Goal: Task Accomplishment & Management: Complete application form

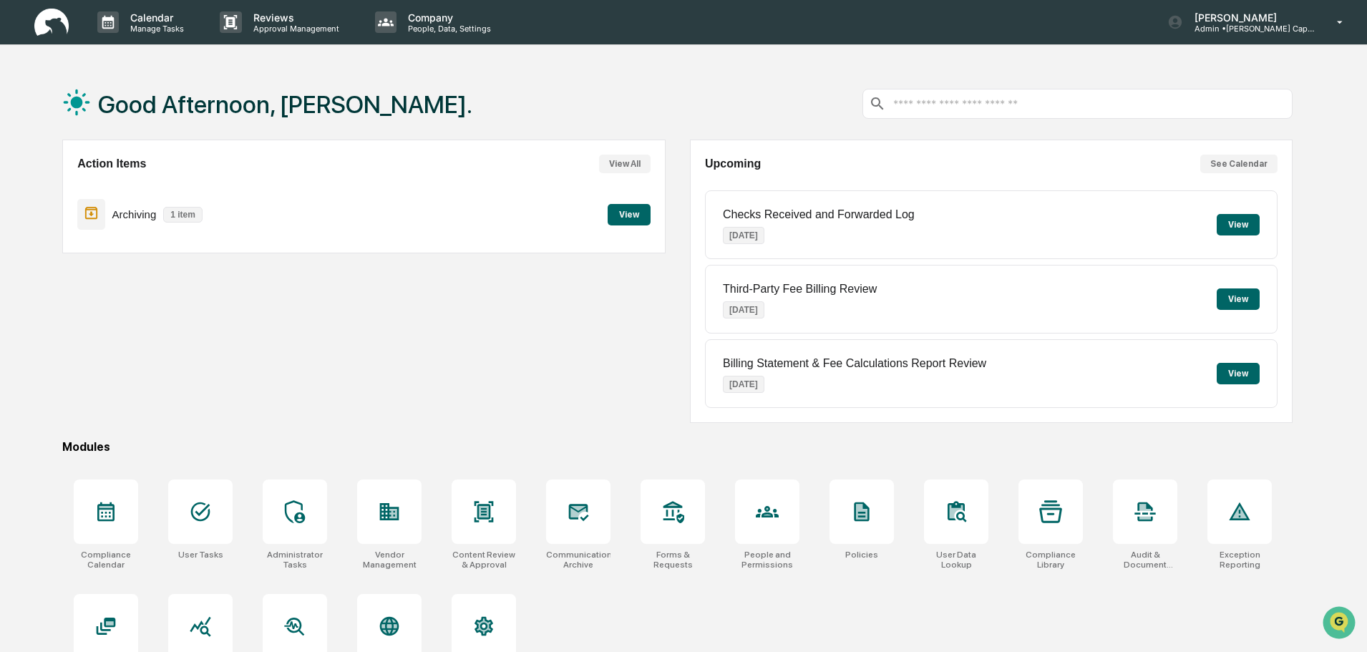
click at [633, 209] on button "View" at bounding box center [629, 214] width 43 height 21
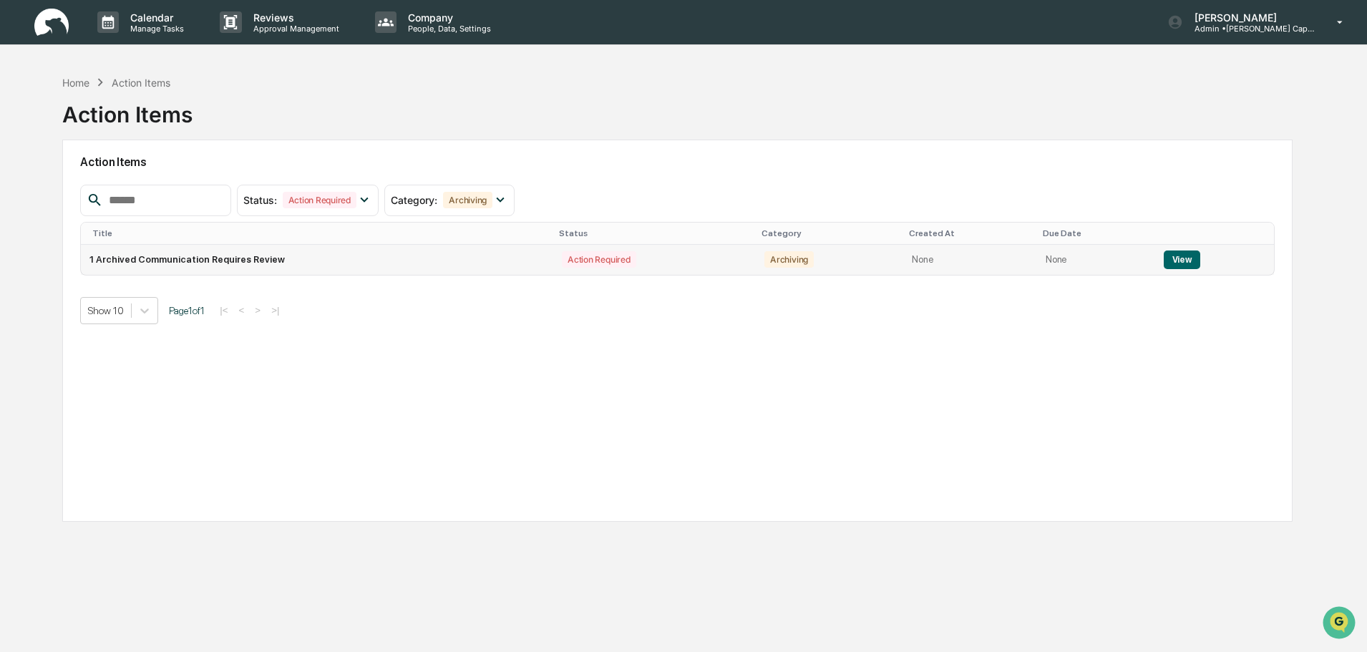
click at [1178, 261] on button "View" at bounding box center [1182, 260] width 37 height 19
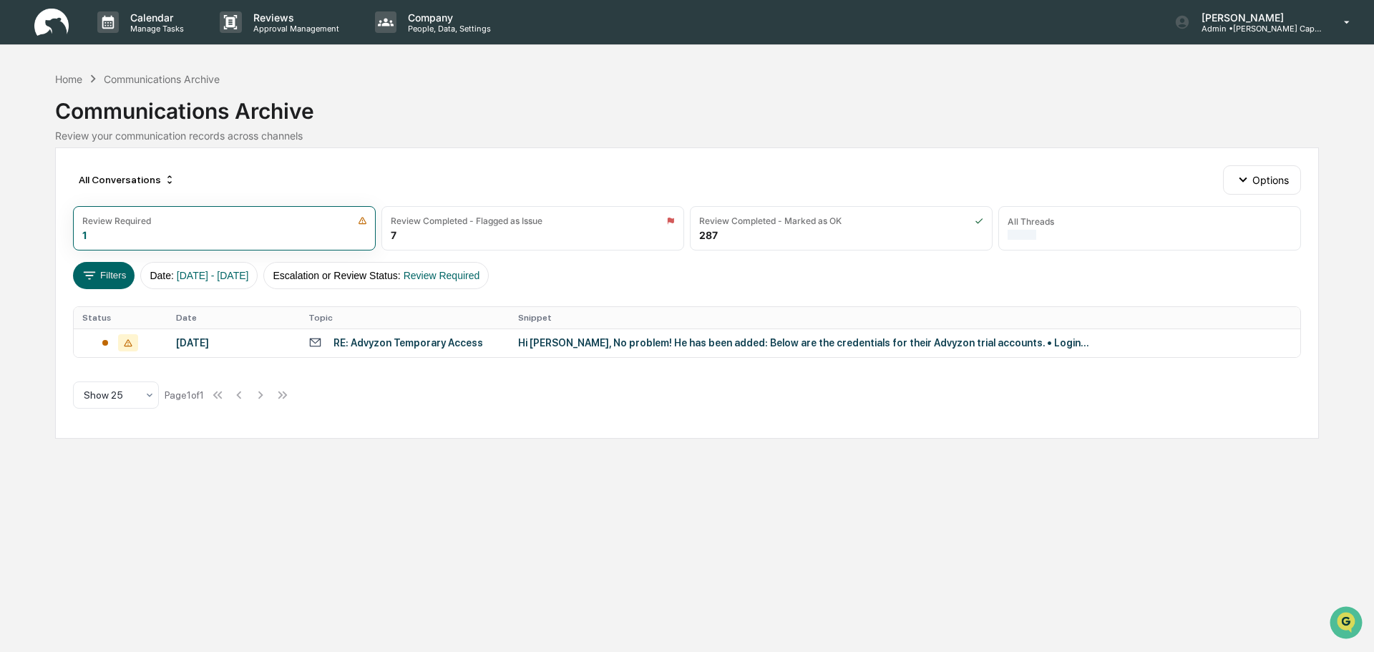
click at [434, 346] on div "RE: Advyzon Temporary Access" at bounding box center [409, 342] width 150 height 11
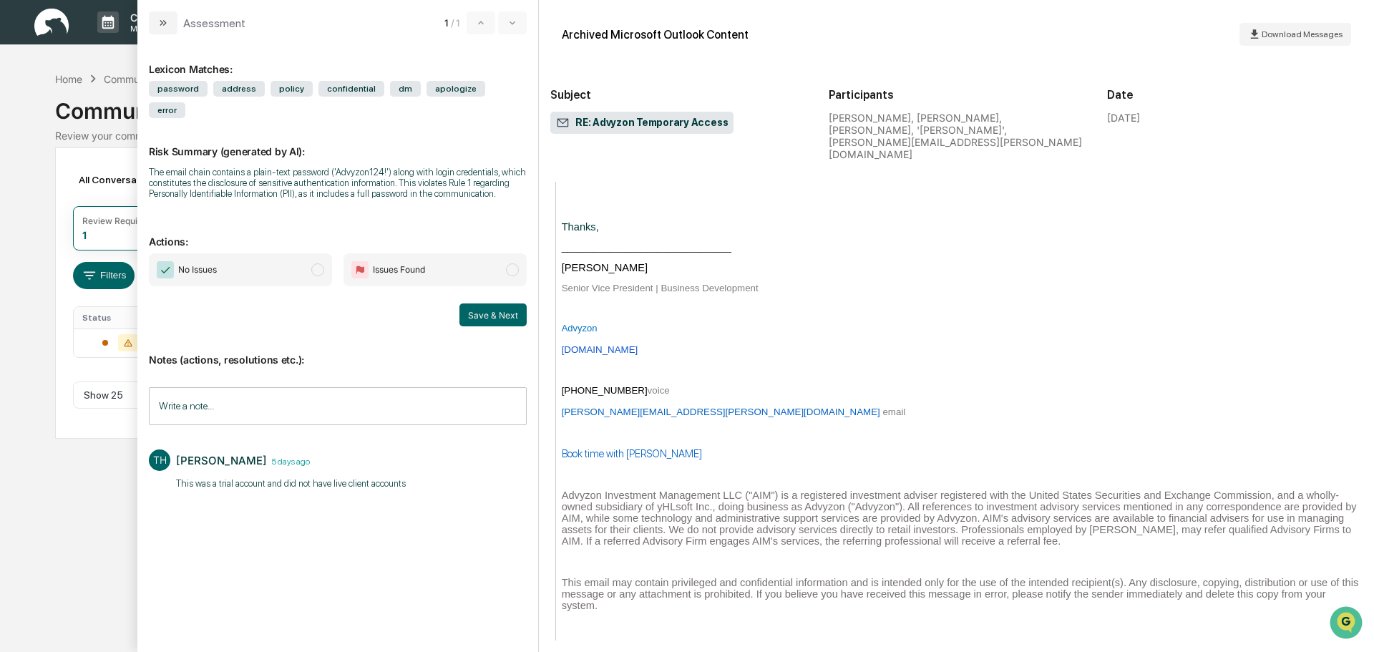
scroll to position [1718, 0]
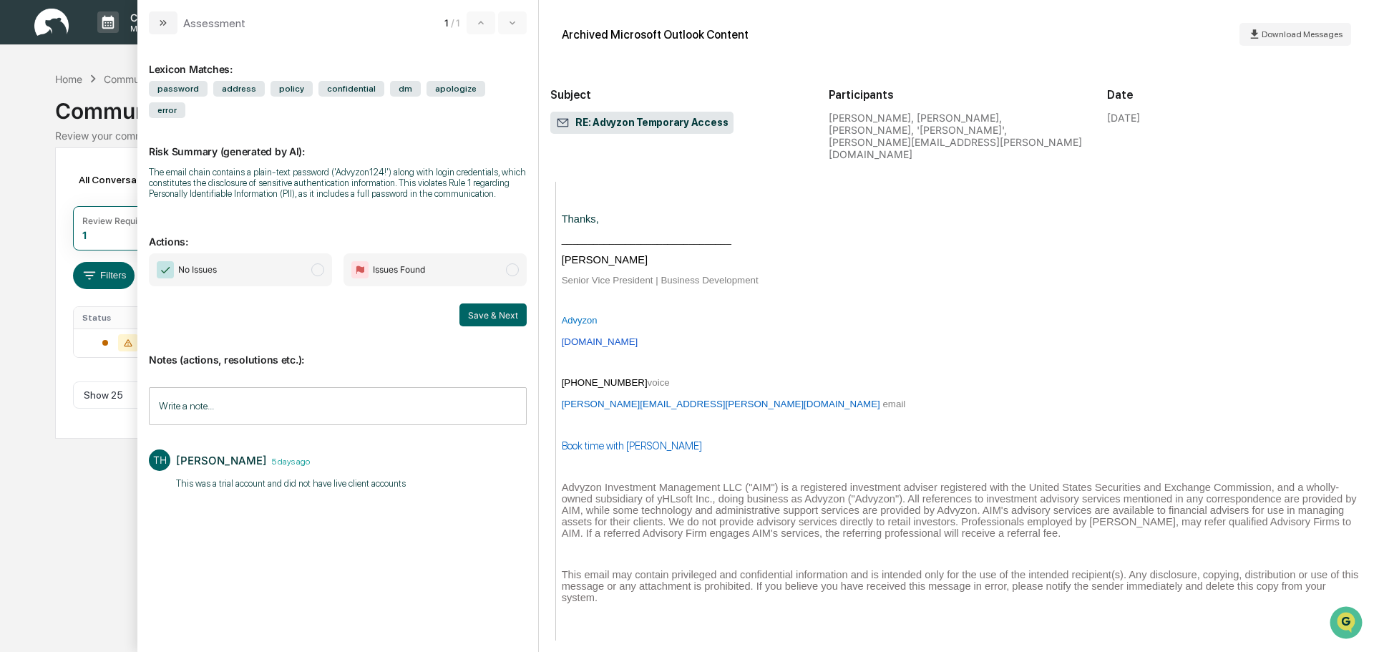
click at [317, 263] on span "modal" at bounding box center [317, 269] width 13 height 13
click at [311, 387] on input "Write a note..." at bounding box center [338, 406] width 378 height 38
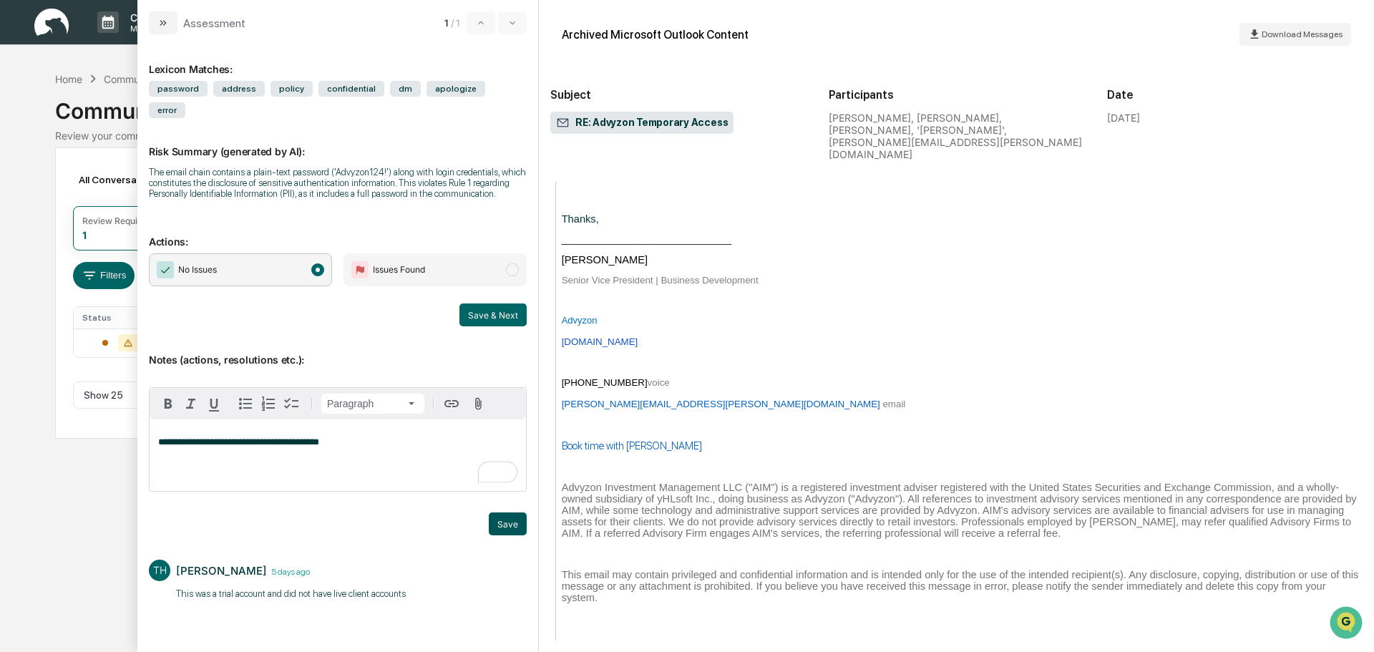
click at [503, 513] on button "Save" at bounding box center [508, 524] width 38 height 23
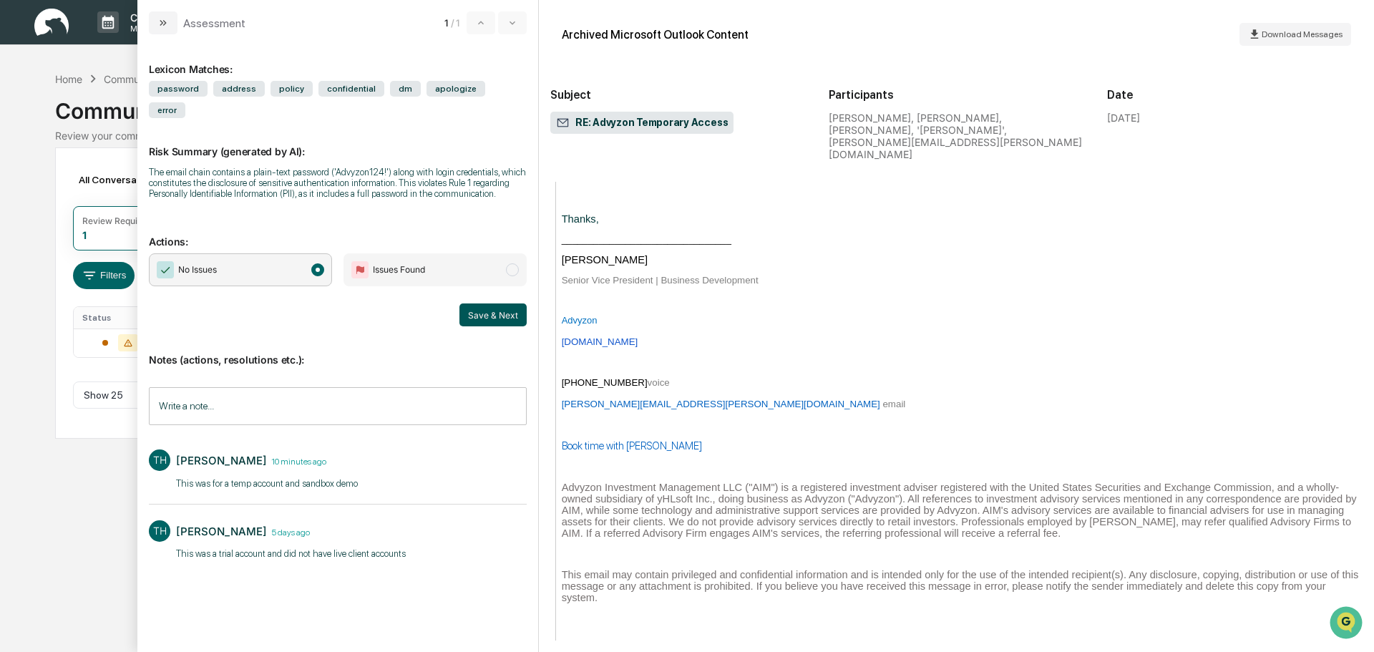
click at [482, 304] on button "Save & Next" at bounding box center [493, 315] width 67 height 23
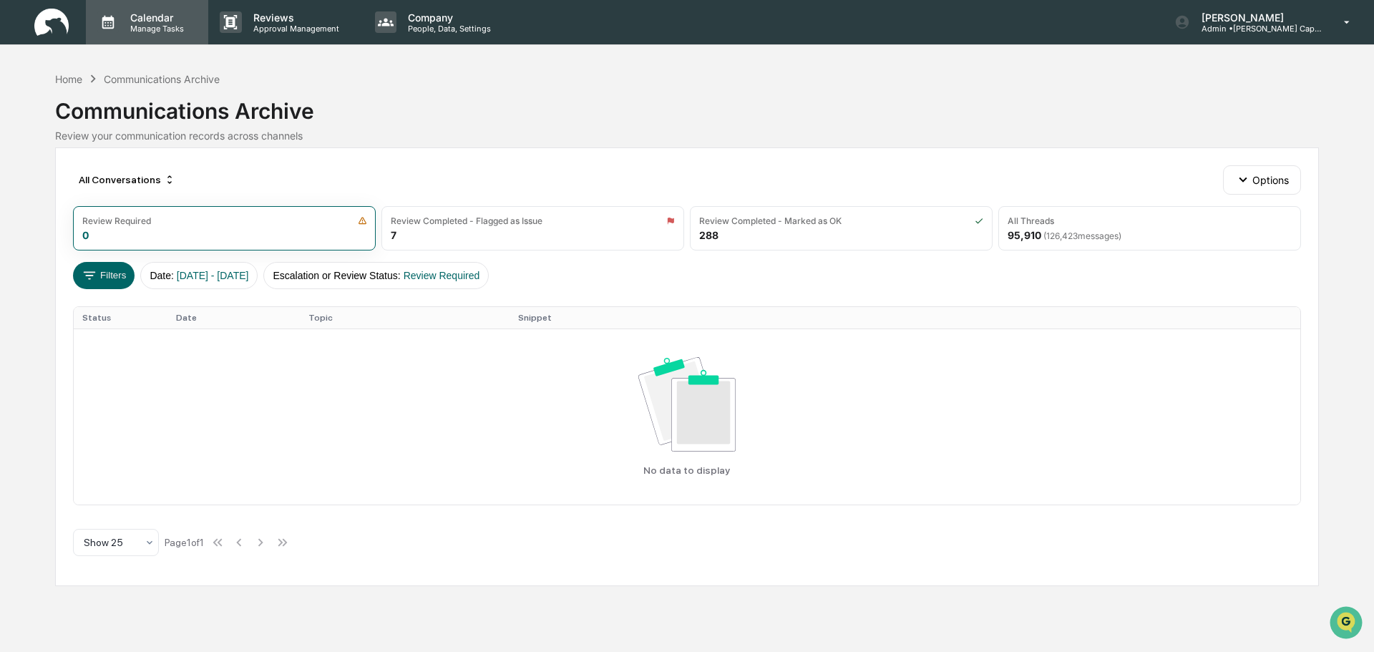
click at [160, 19] on p "Calendar" at bounding box center [155, 17] width 72 height 12
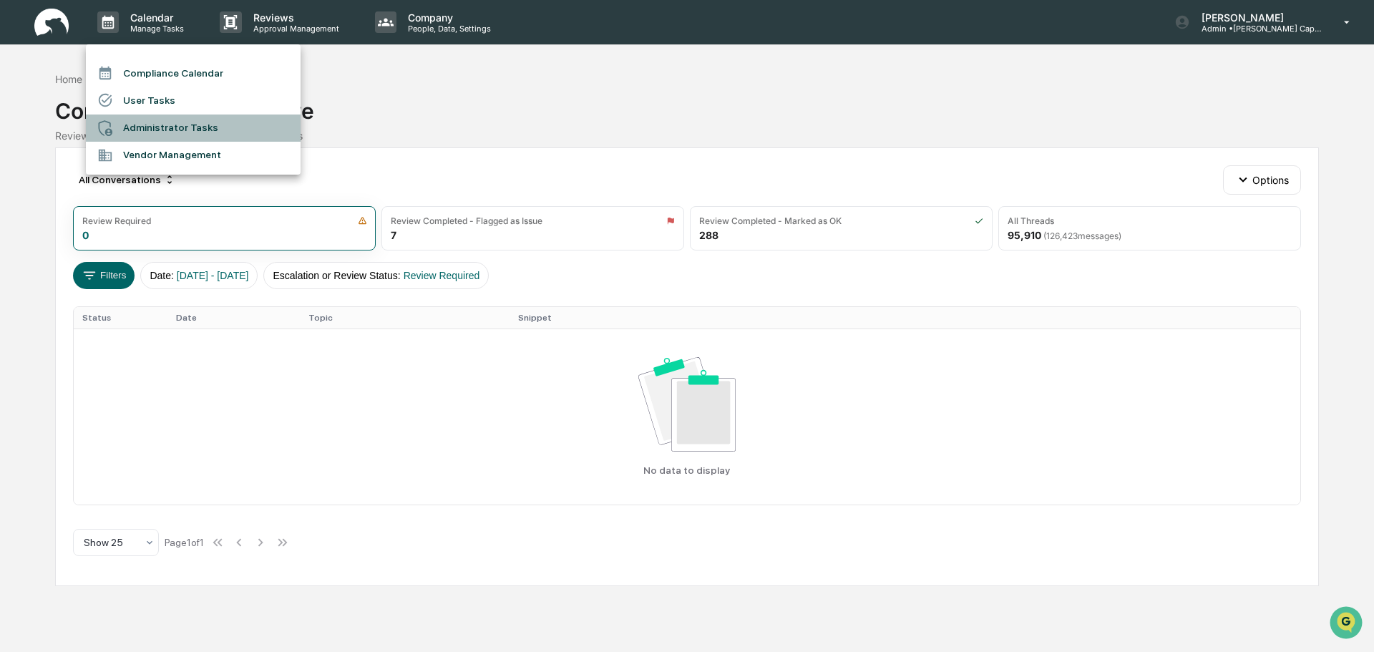
click at [191, 130] on li "Administrator Tasks" at bounding box center [193, 128] width 215 height 27
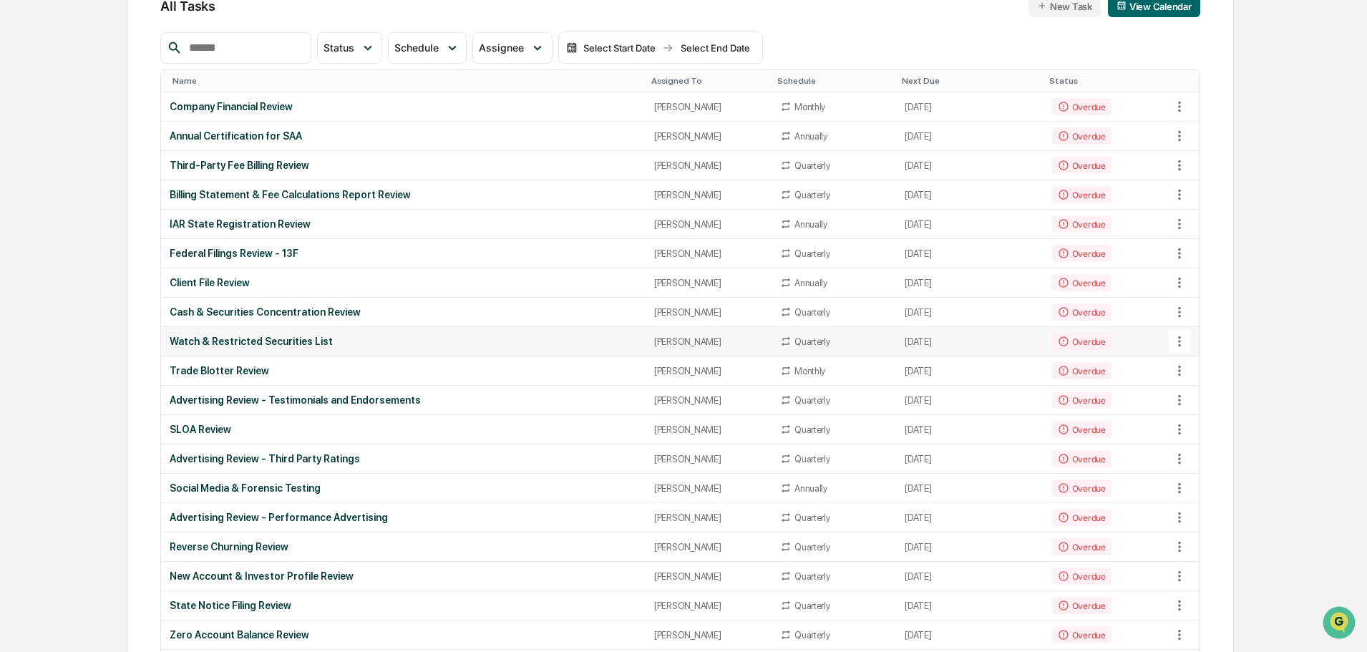
scroll to position [215, 0]
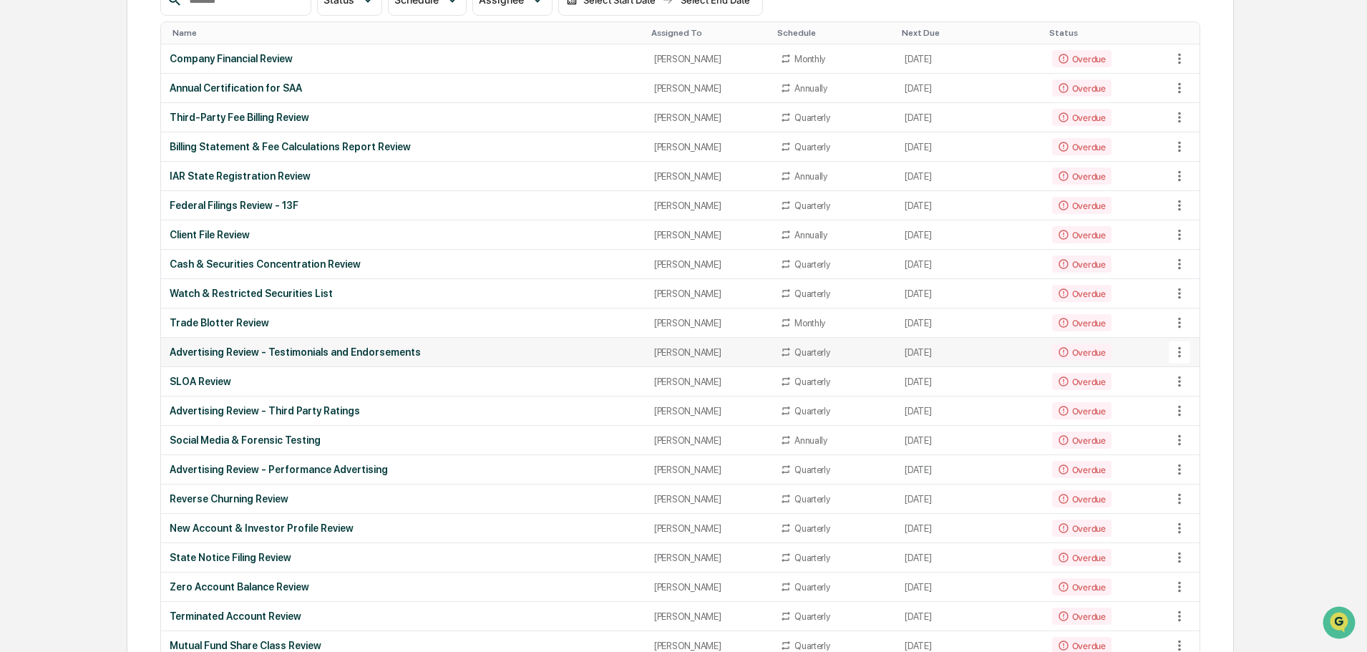
click at [1117, 352] on td "Overdue" at bounding box center [1107, 352] width 127 height 29
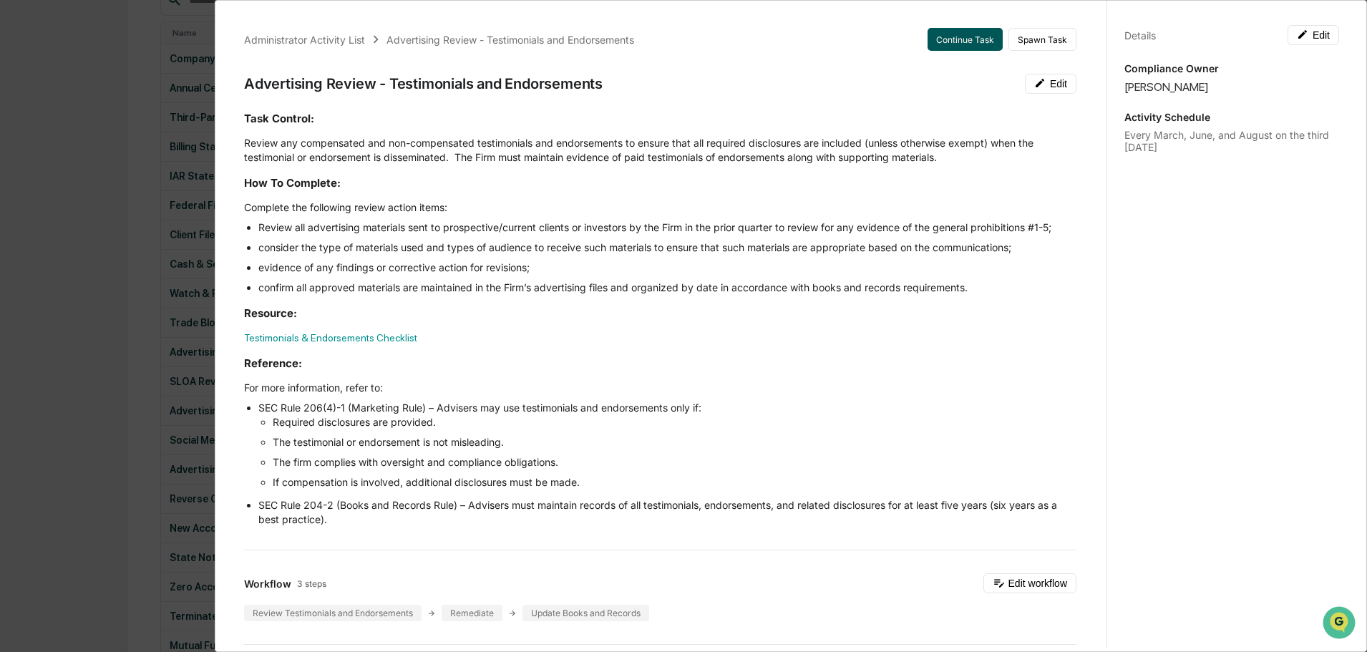
click at [968, 36] on button "Continue Task" at bounding box center [965, 39] width 75 height 23
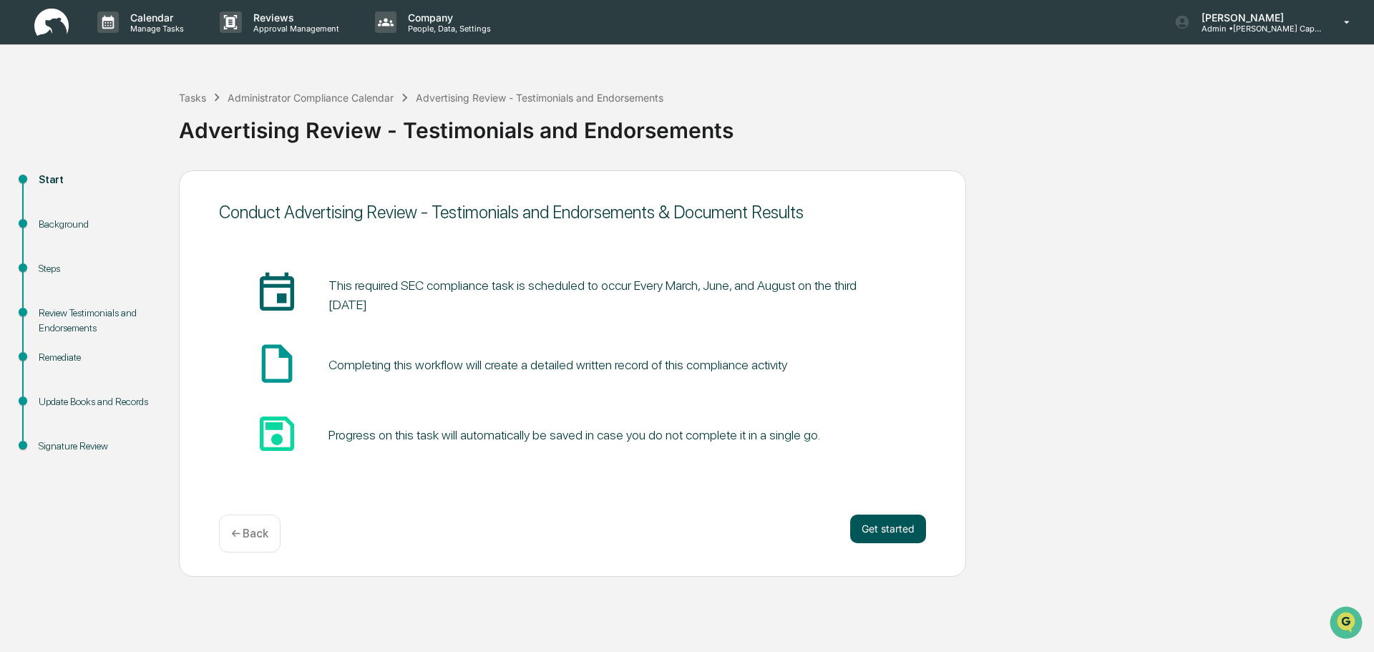
click at [876, 531] on button "Get started" at bounding box center [888, 529] width 76 height 29
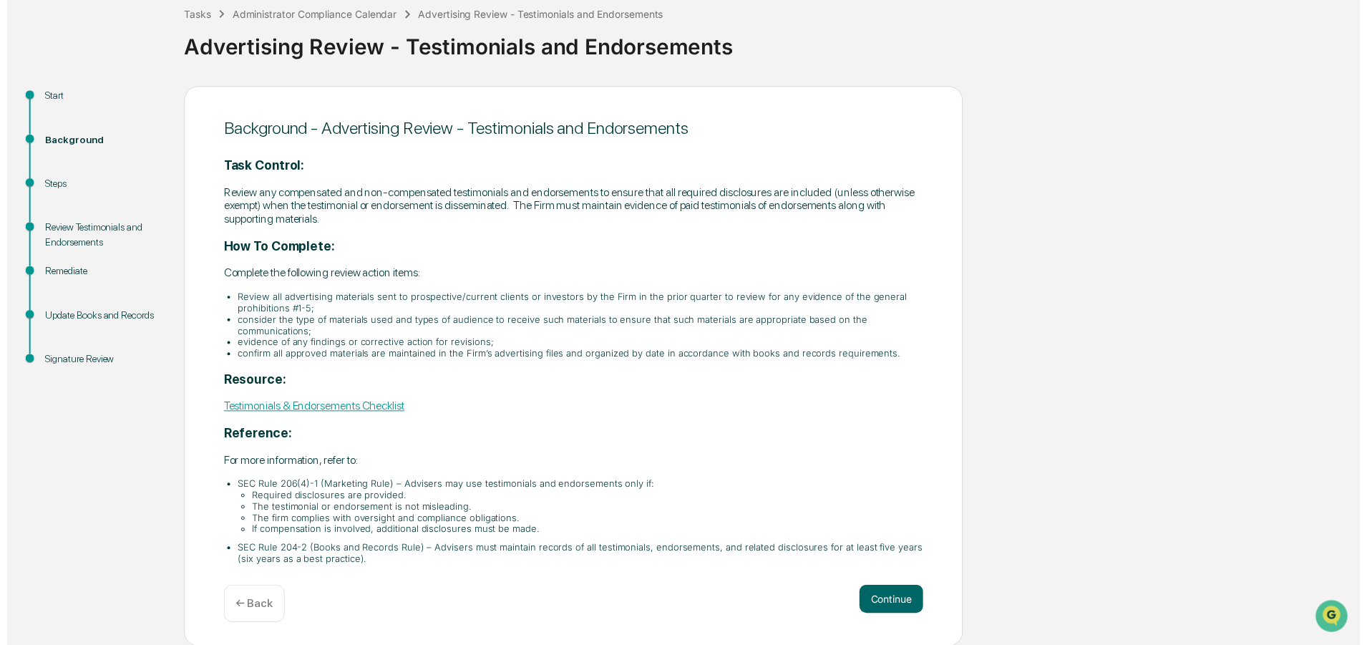
scroll to position [84, 0]
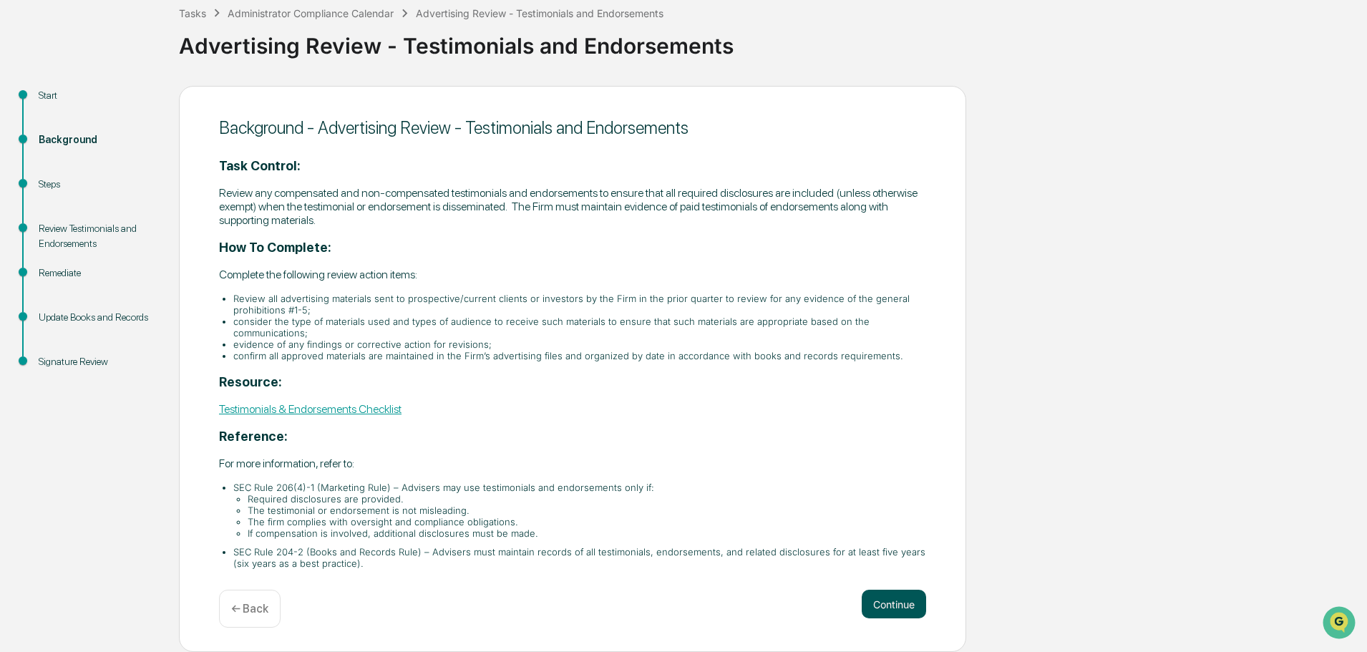
click at [908, 608] on button "Continue" at bounding box center [894, 604] width 64 height 29
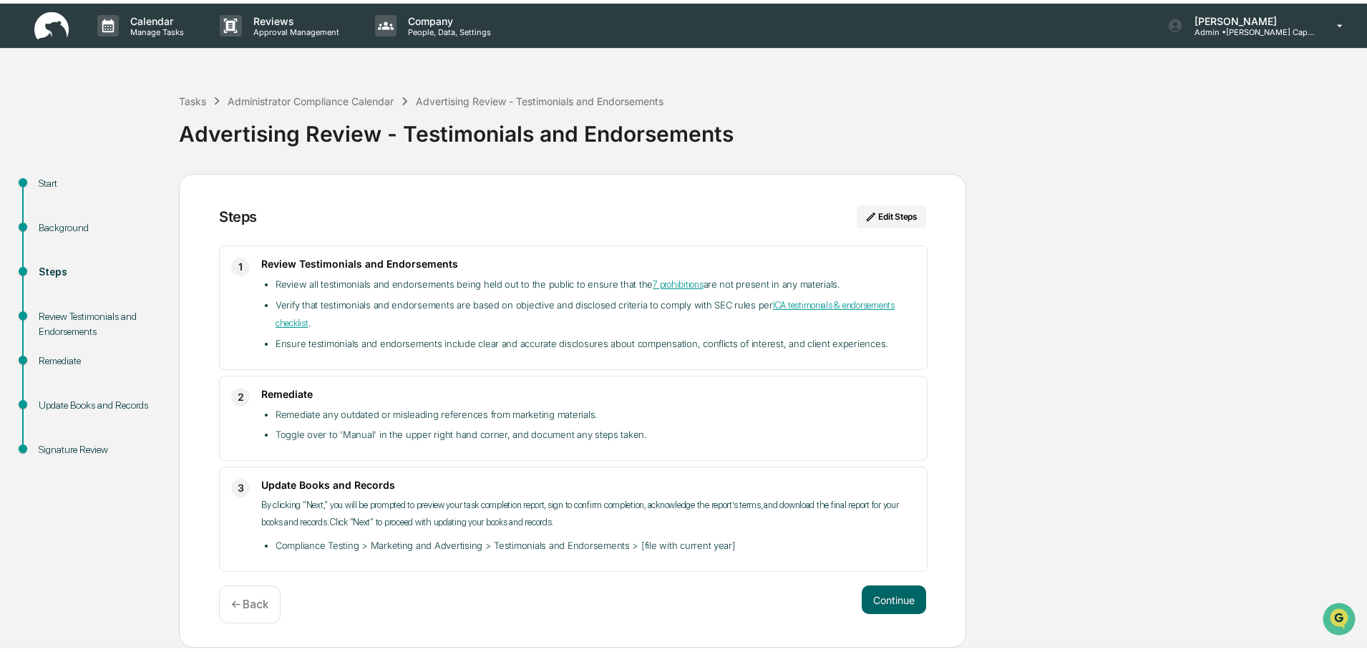
scroll to position [0, 0]
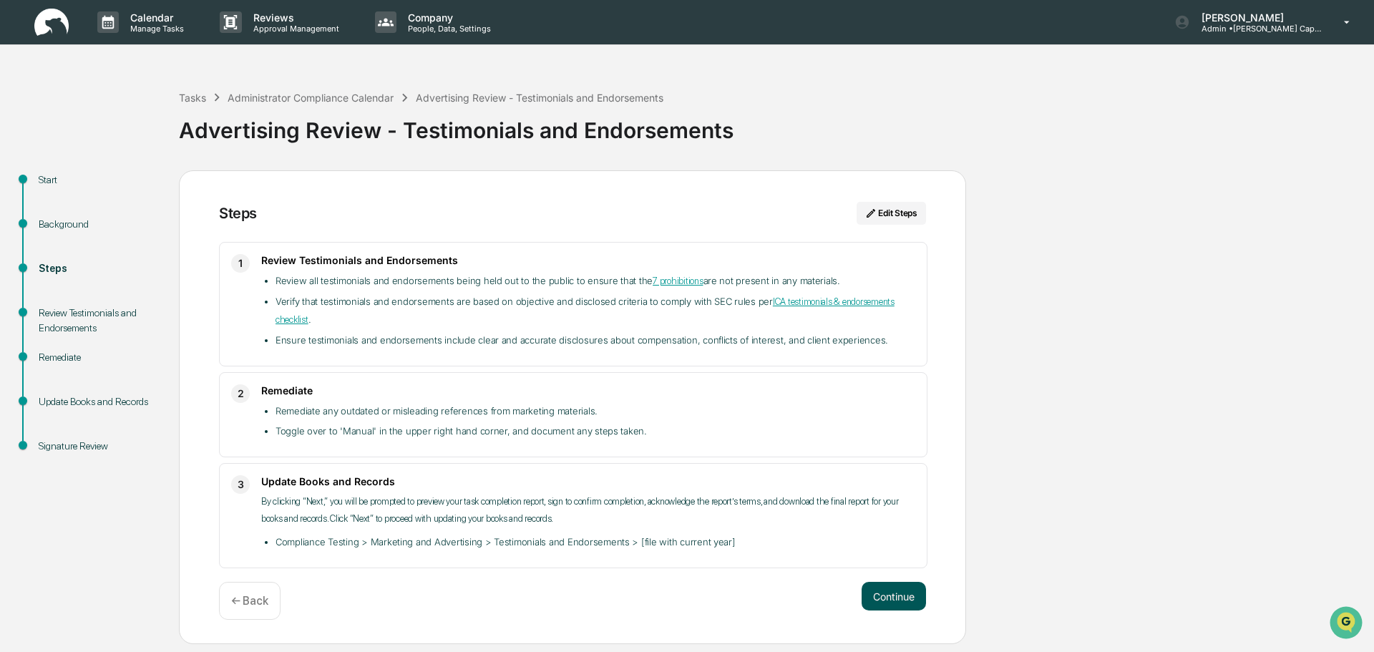
click at [885, 599] on button "Continue" at bounding box center [894, 596] width 64 height 29
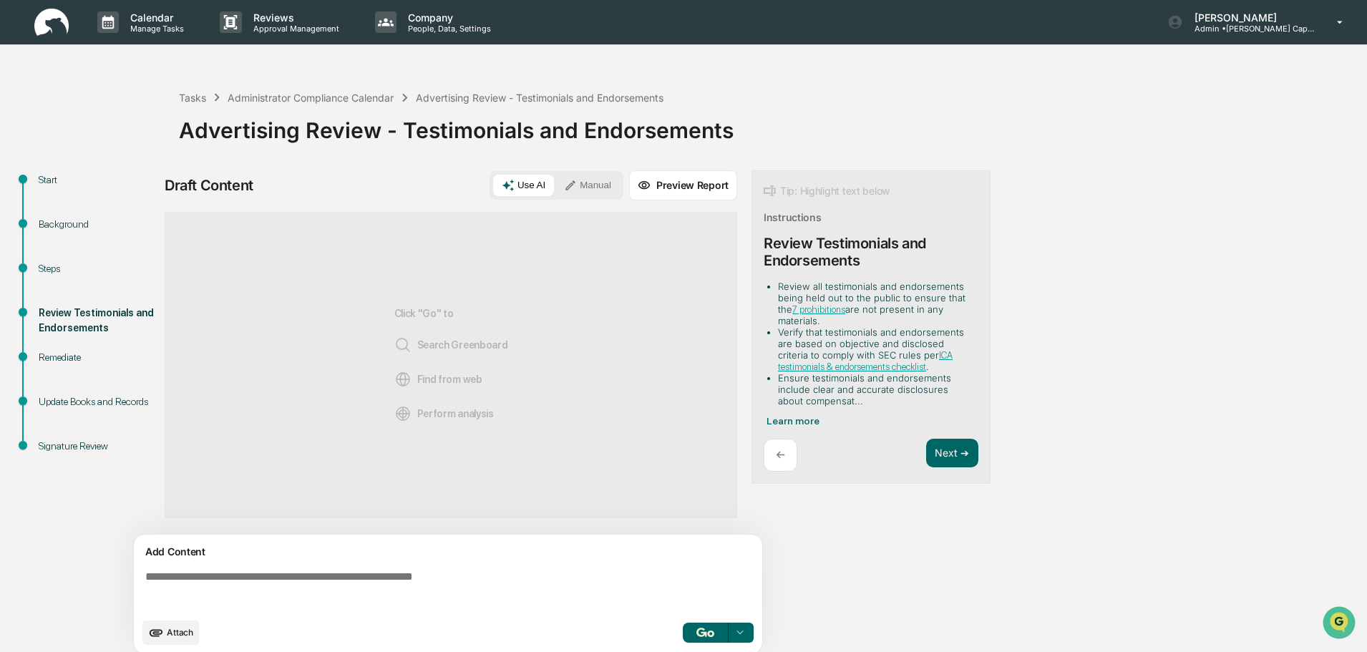
click at [591, 195] on button "Manual" at bounding box center [588, 185] width 64 height 21
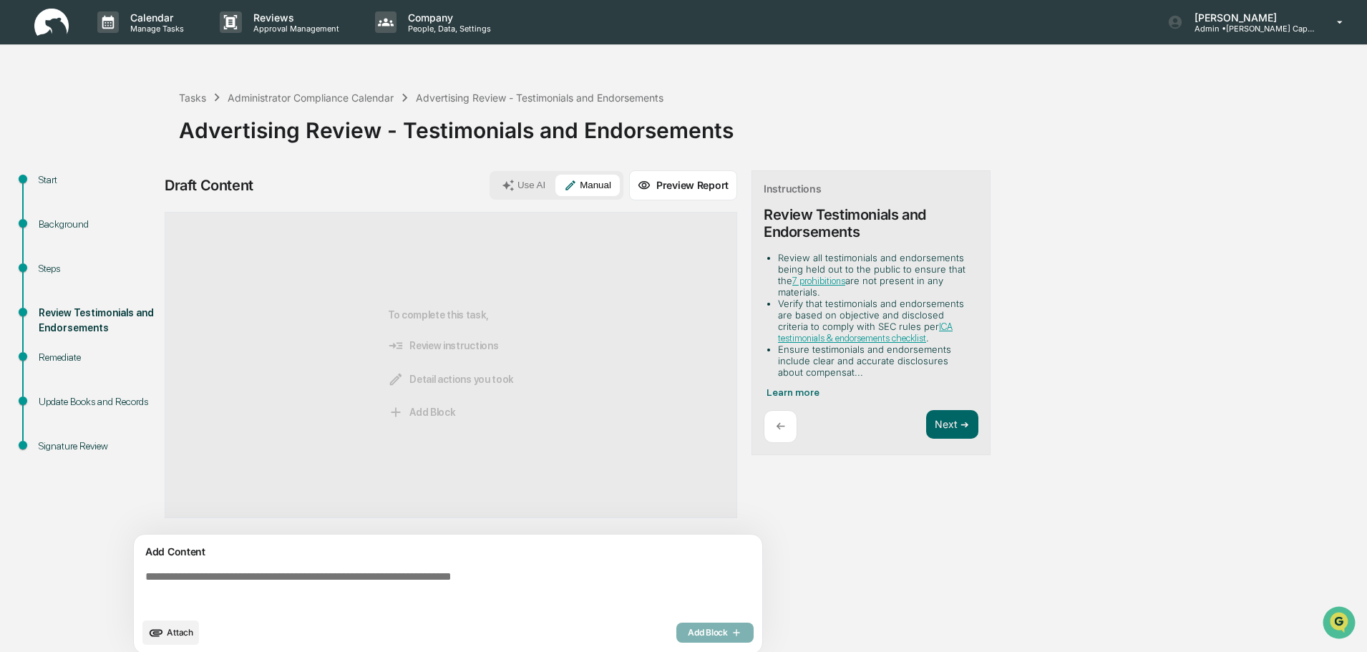
click at [357, 581] on textarea at bounding box center [451, 591] width 623 height 52
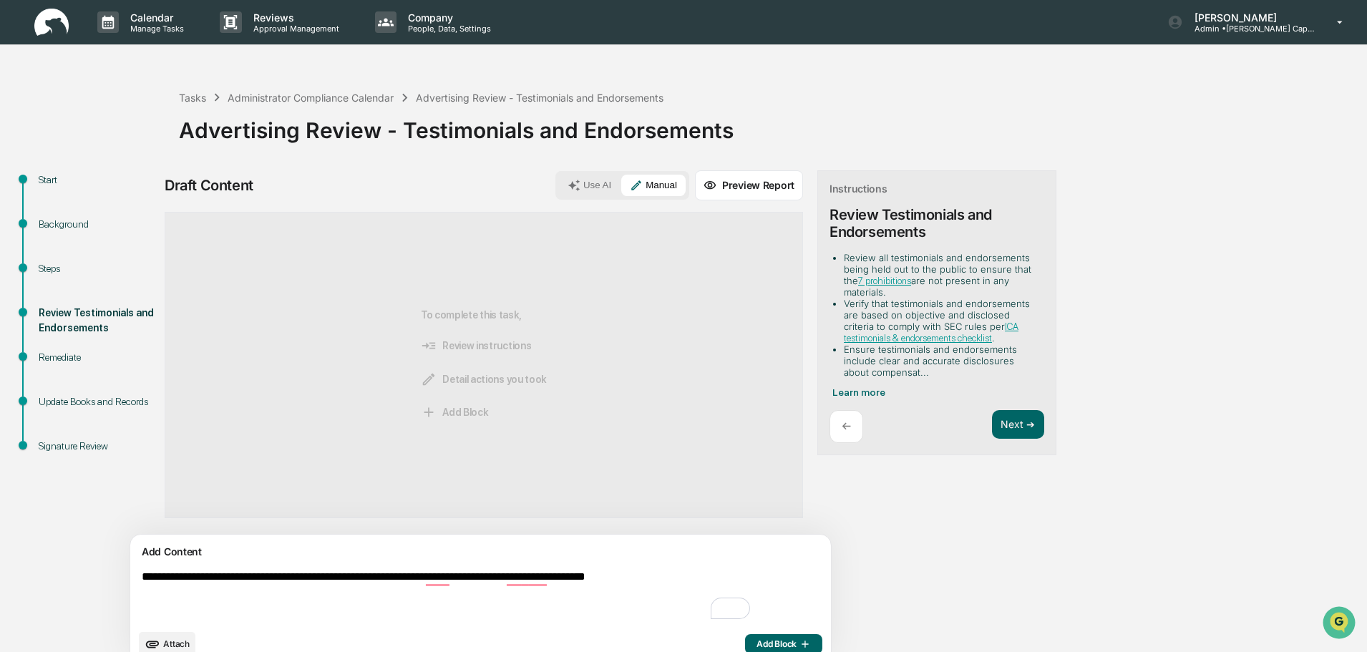
click at [708, 578] on textarea "**********" at bounding box center [447, 596] width 623 height 63
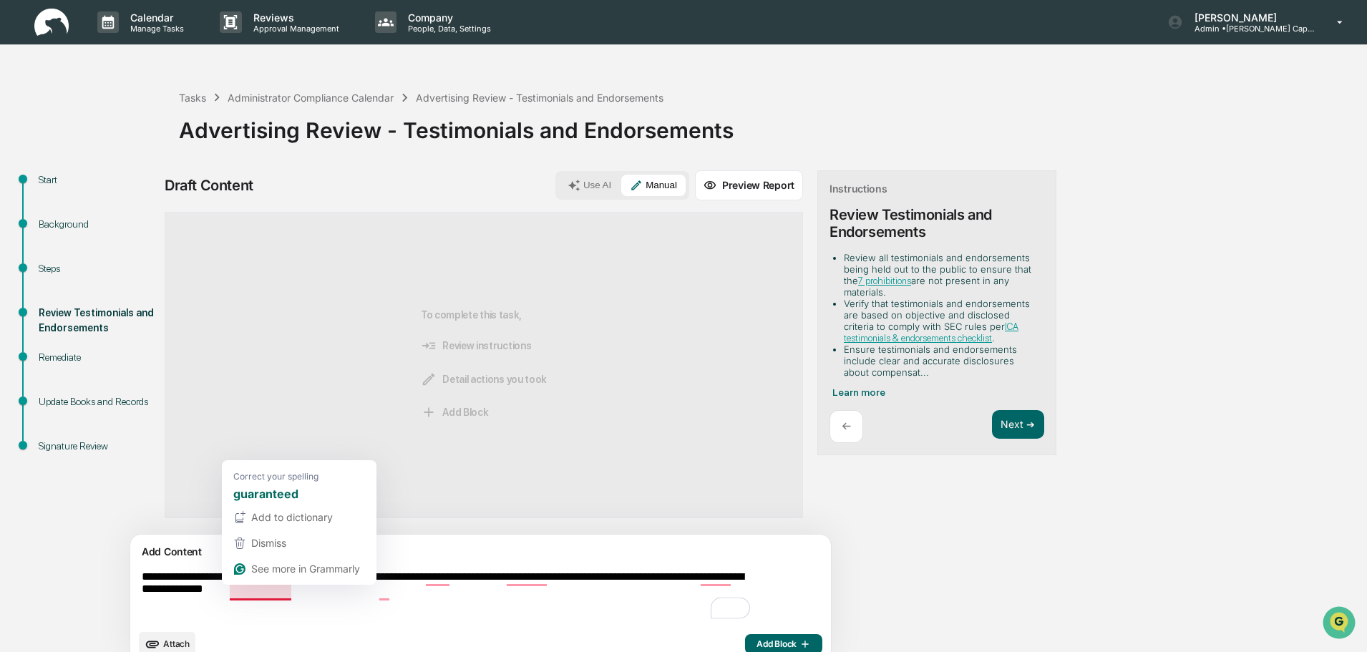
click at [279, 587] on textarea "**********" at bounding box center [447, 596] width 623 height 63
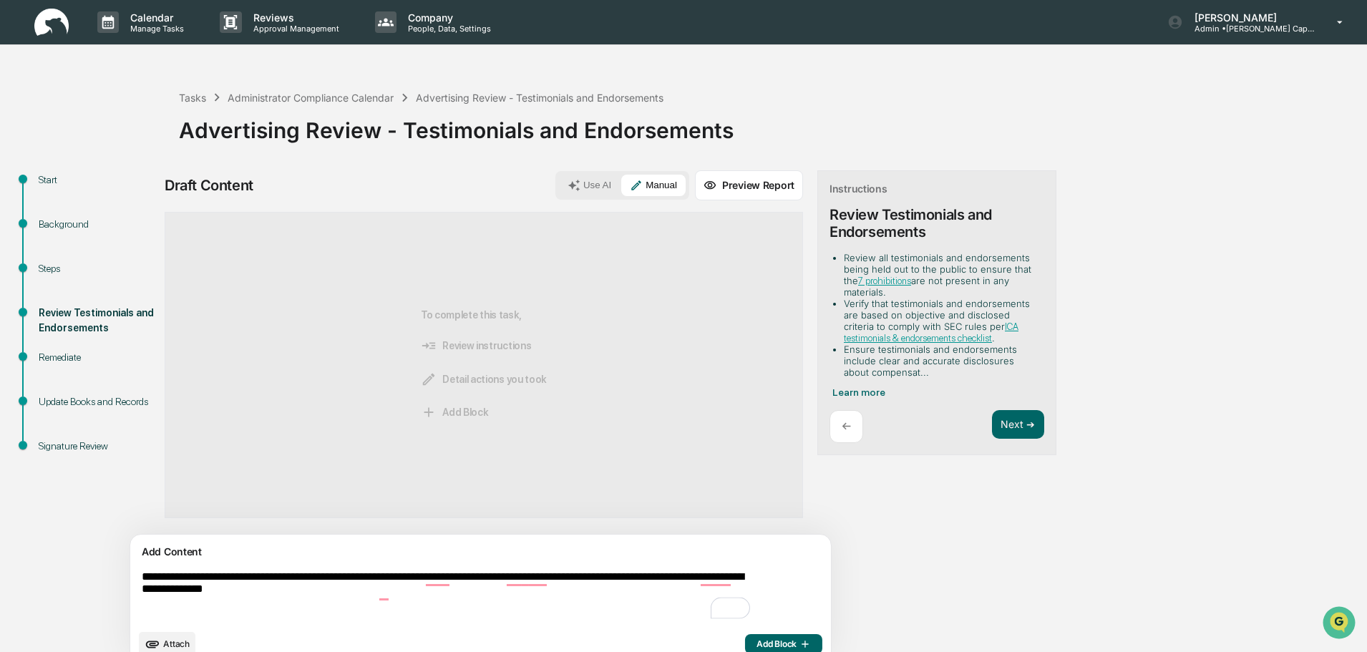
click at [437, 588] on textarea "**********" at bounding box center [447, 596] width 623 height 63
click at [409, 594] on textarea "**********" at bounding box center [447, 596] width 623 height 63
click at [507, 606] on textarea "**********" at bounding box center [447, 596] width 623 height 63
click at [526, 614] on textarea "**********" at bounding box center [447, 596] width 623 height 63
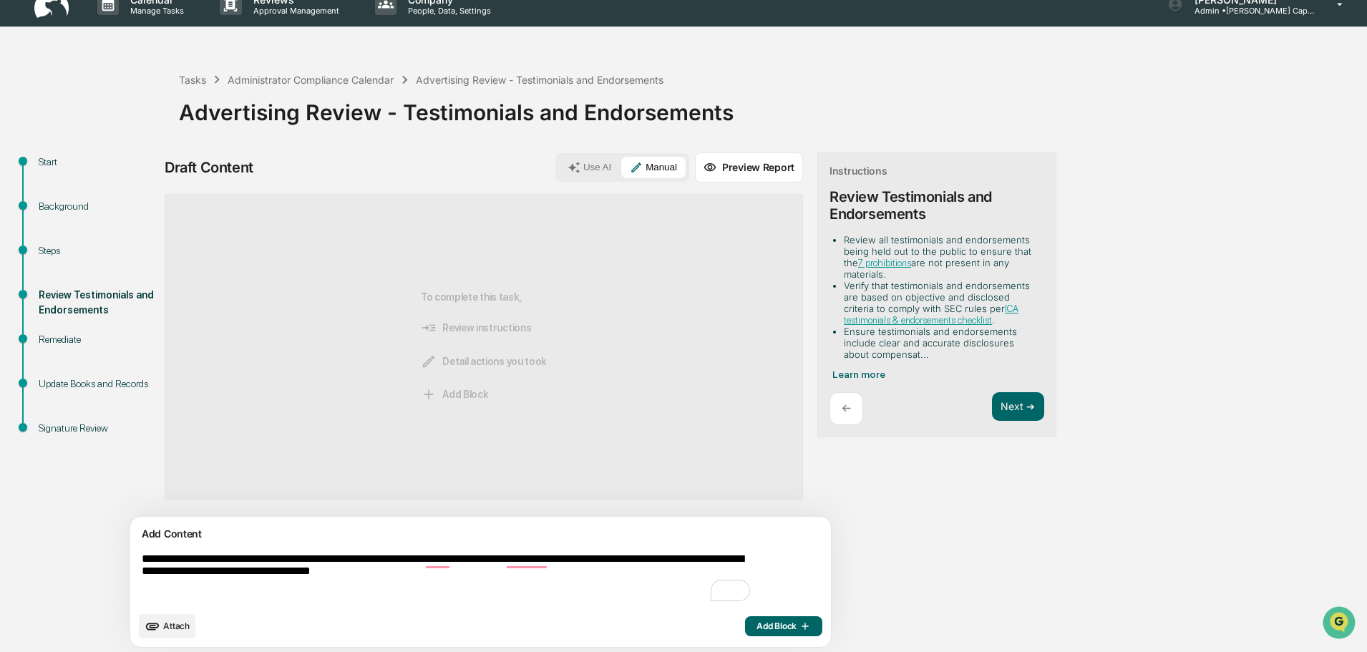
scroll to position [22, 0]
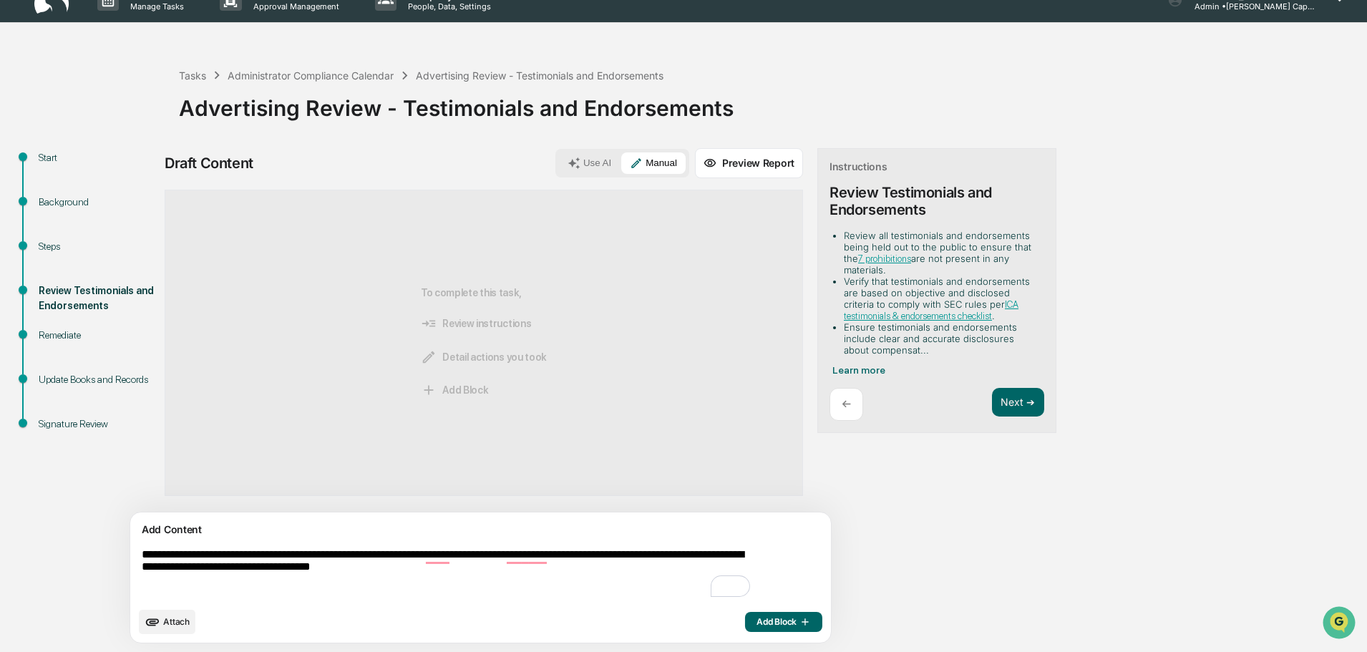
type textarea "**********"
click at [757, 621] on span "Add Block" at bounding box center [784, 621] width 54 height 11
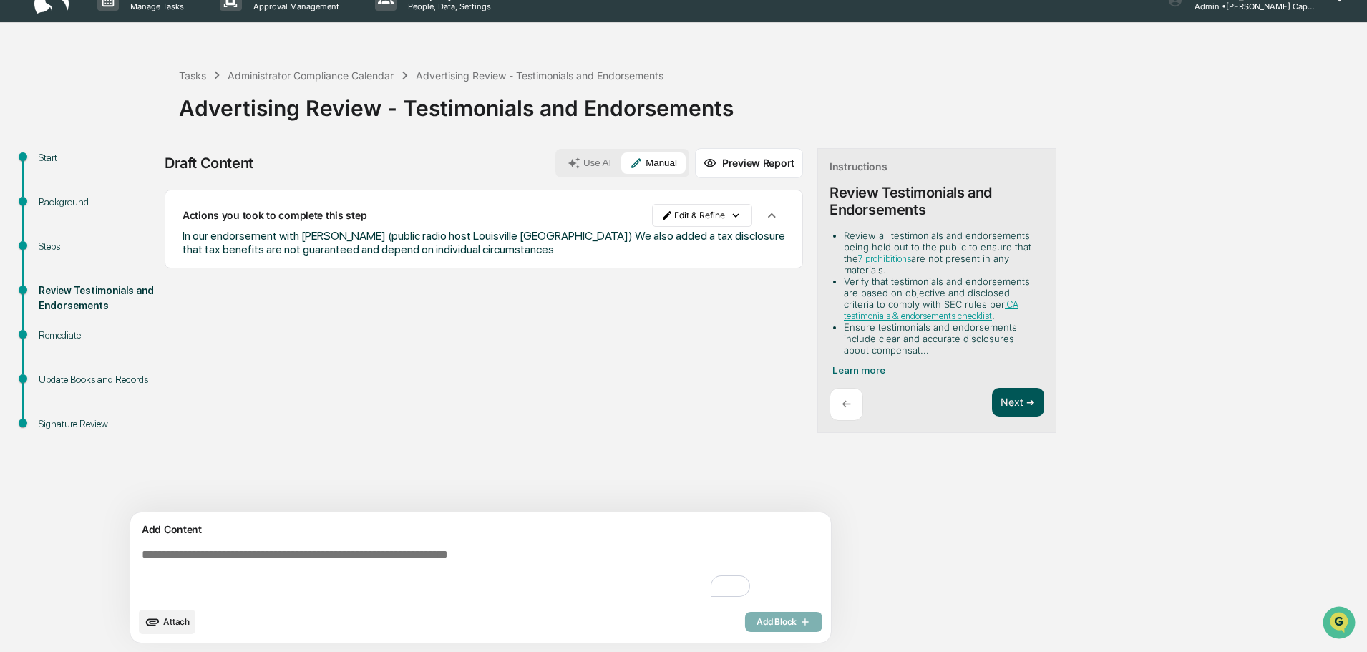
click at [992, 404] on button "Next ➔" at bounding box center [1018, 402] width 52 height 29
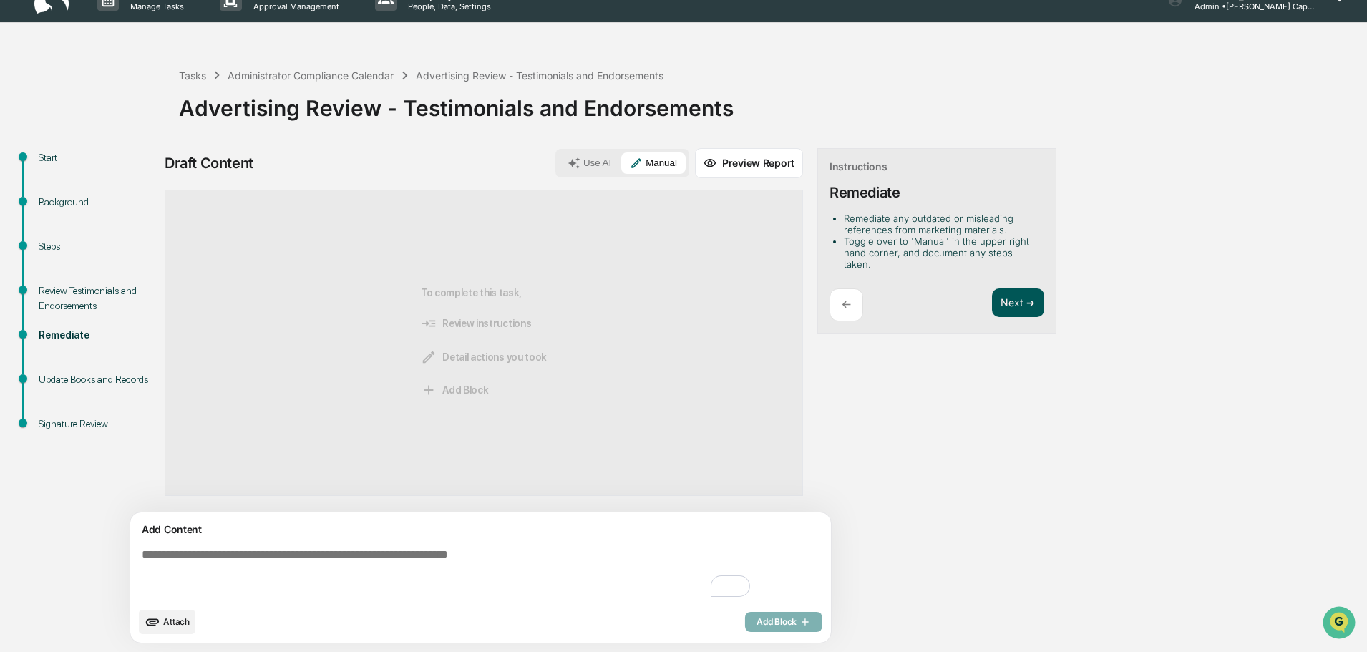
click at [992, 295] on button "Next ➔" at bounding box center [1018, 302] width 52 height 29
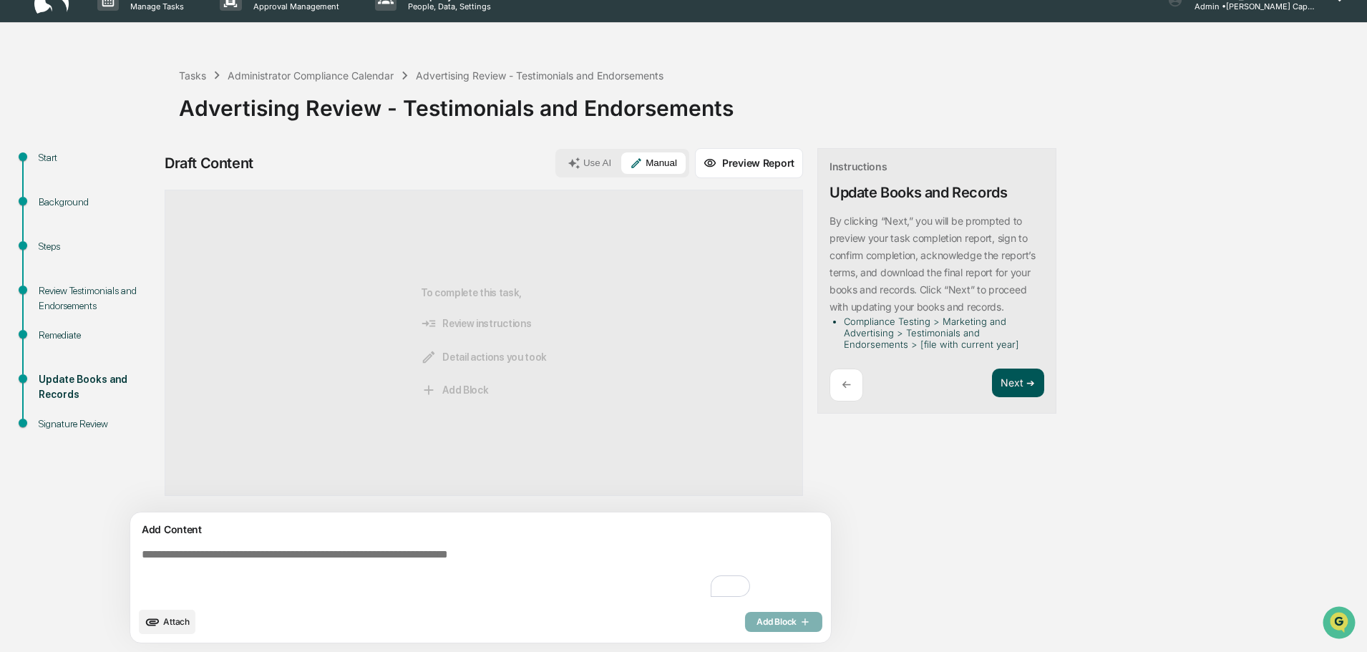
click at [992, 382] on button "Next ➔" at bounding box center [1018, 383] width 52 height 29
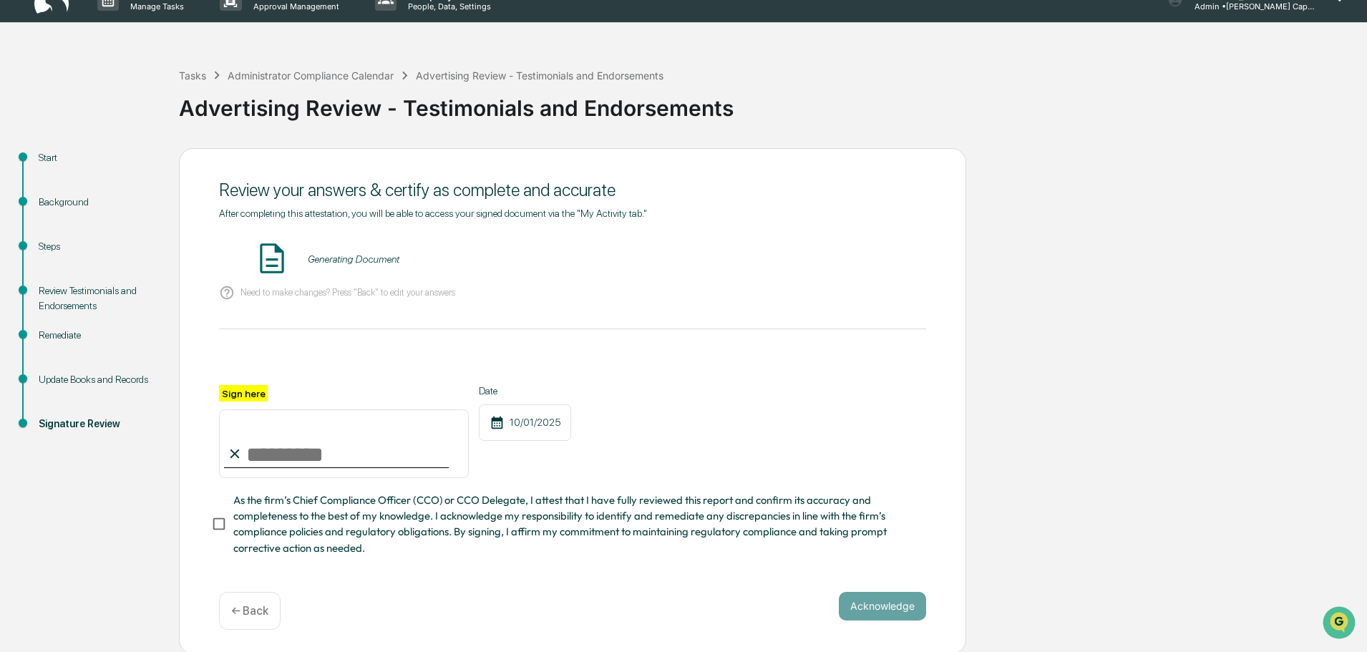
click at [291, 442] on input "Sign here" at bounding box center [344, 443] width 250 height 69
type input "**********"
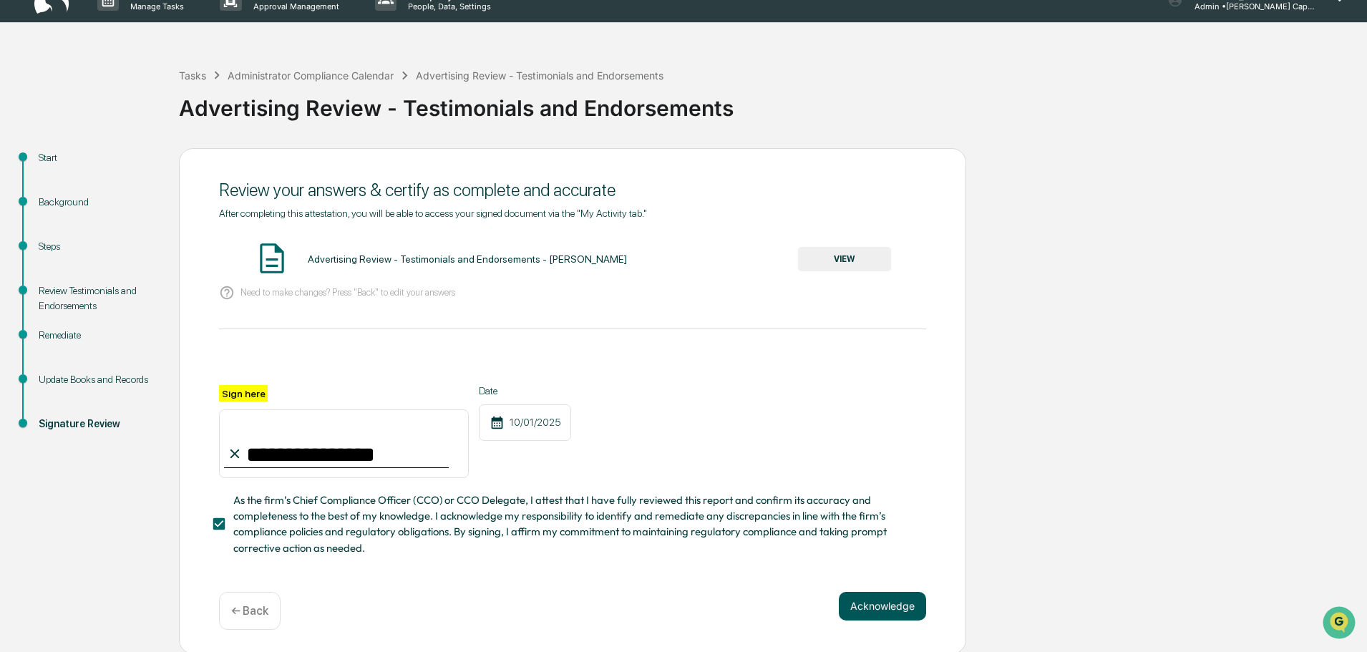
click at [887, 607] on button "Acknowledge" at bounding box center [882, 606] width 87 height 29
click at [850, 262] on button "VIEW" at bounding box center [844, 259] width 93 height 24
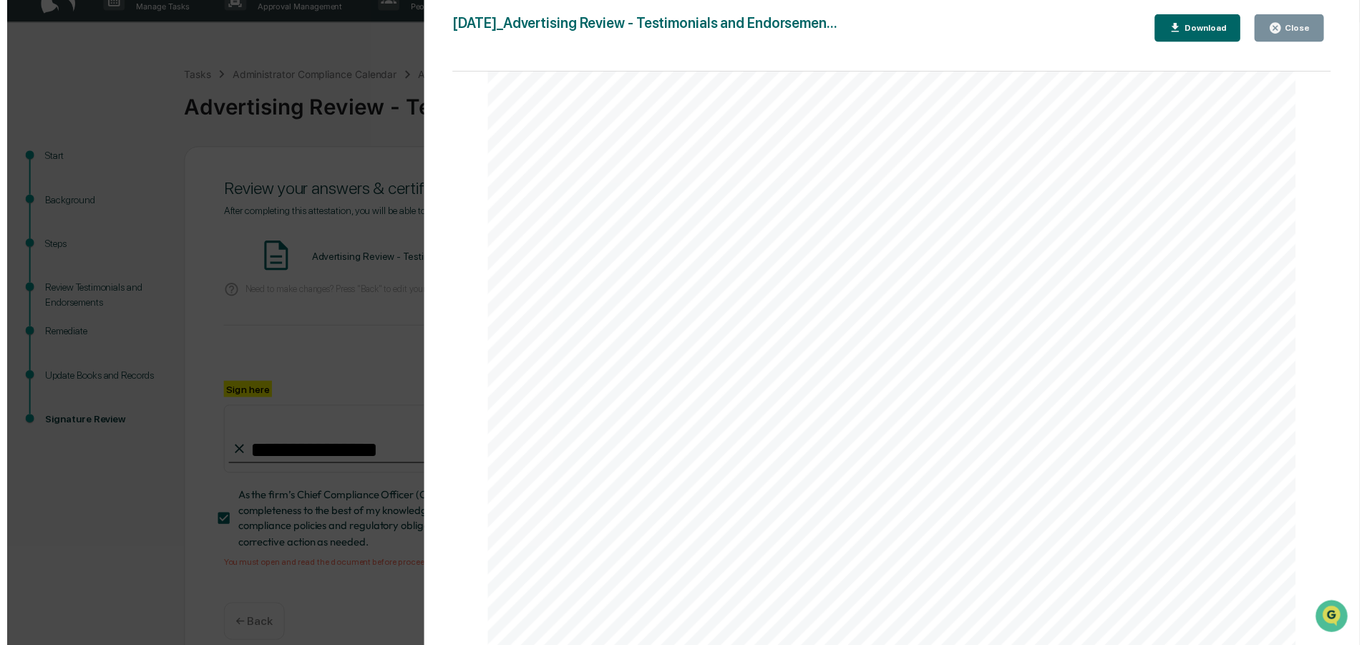
scroll to position [1811, 0]
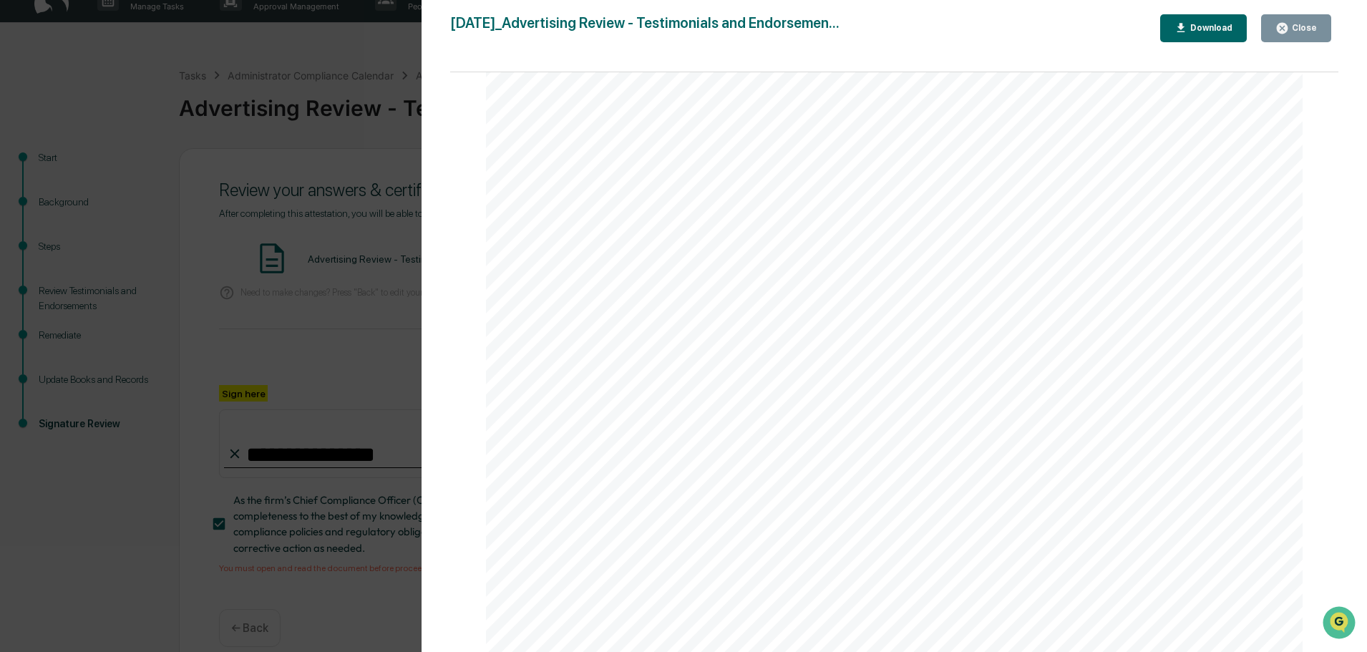
click at [1184, 29] on icon "button" at bounding box center [1182, 28] width 14 height 14
click at [346, 346] on div "Version History 10/01/2025, 05:26 PM Tennille Hicks 2025-10-01_Advertising Revi…" at bounding box center [683, 326] width 1367 height 652
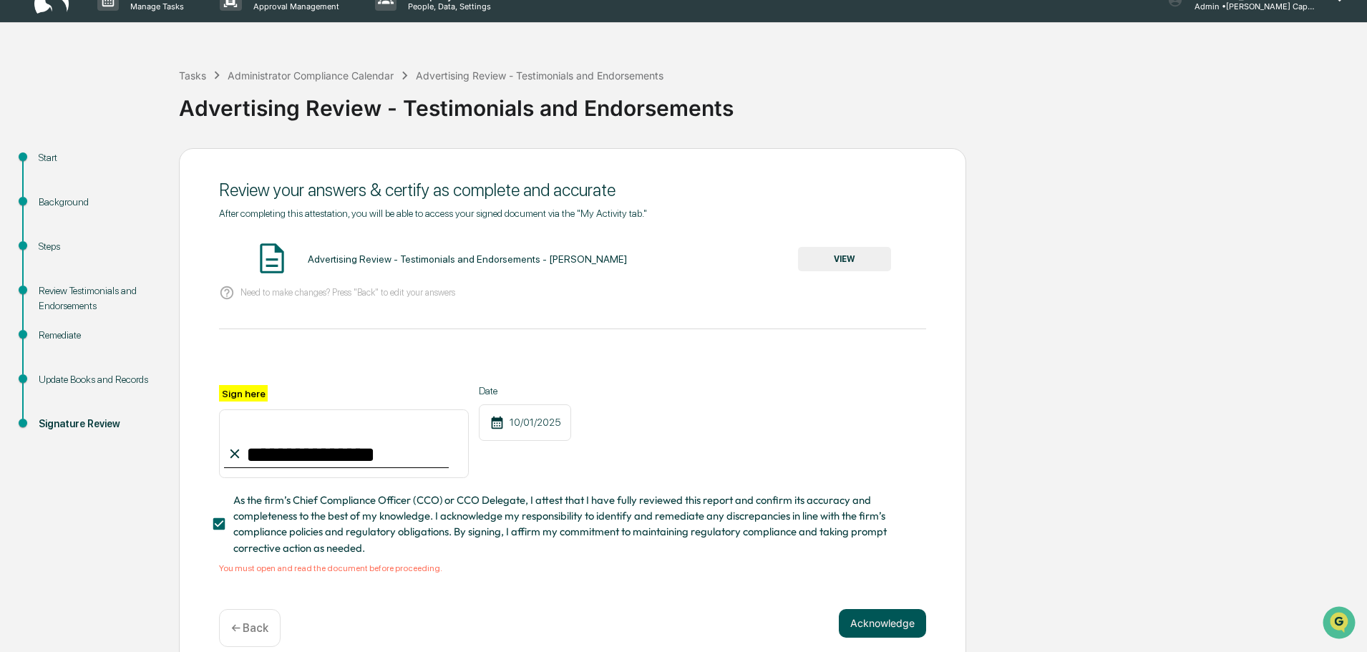
click at [871, 635] on button "Acknowledge" at bounding box center [882, 623] width 87 height 29
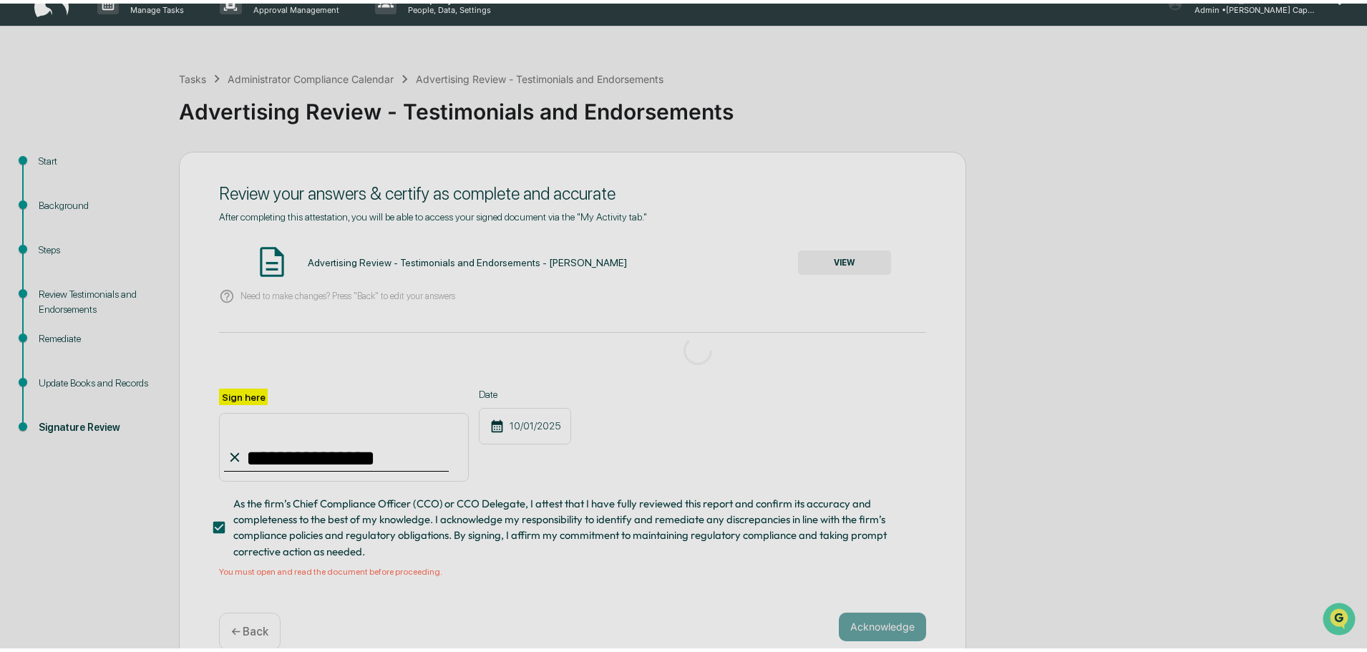
scroll to position [0, 0]
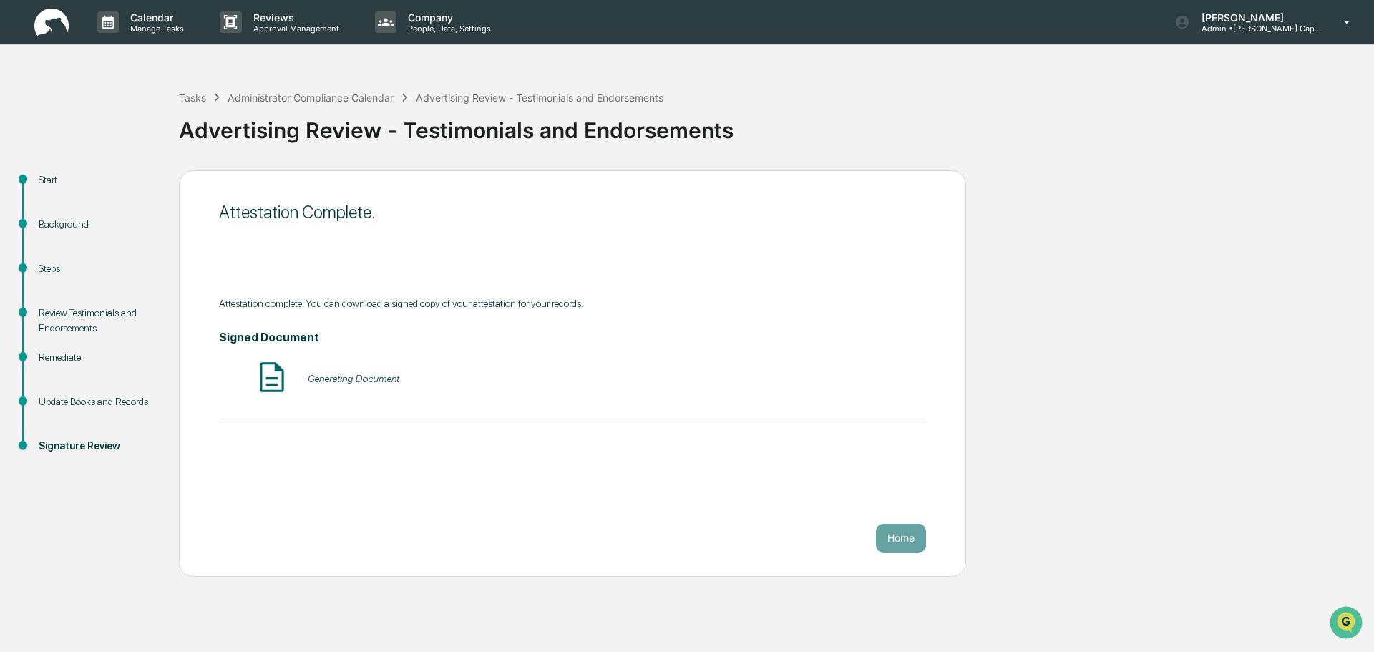
click at [316, 377] on div "Generating Document" at bounding box center [354, 378] width 92 height 11
click at [865, 382] on button "VIEW" at bounding box center [844, 379] width 93 height 24
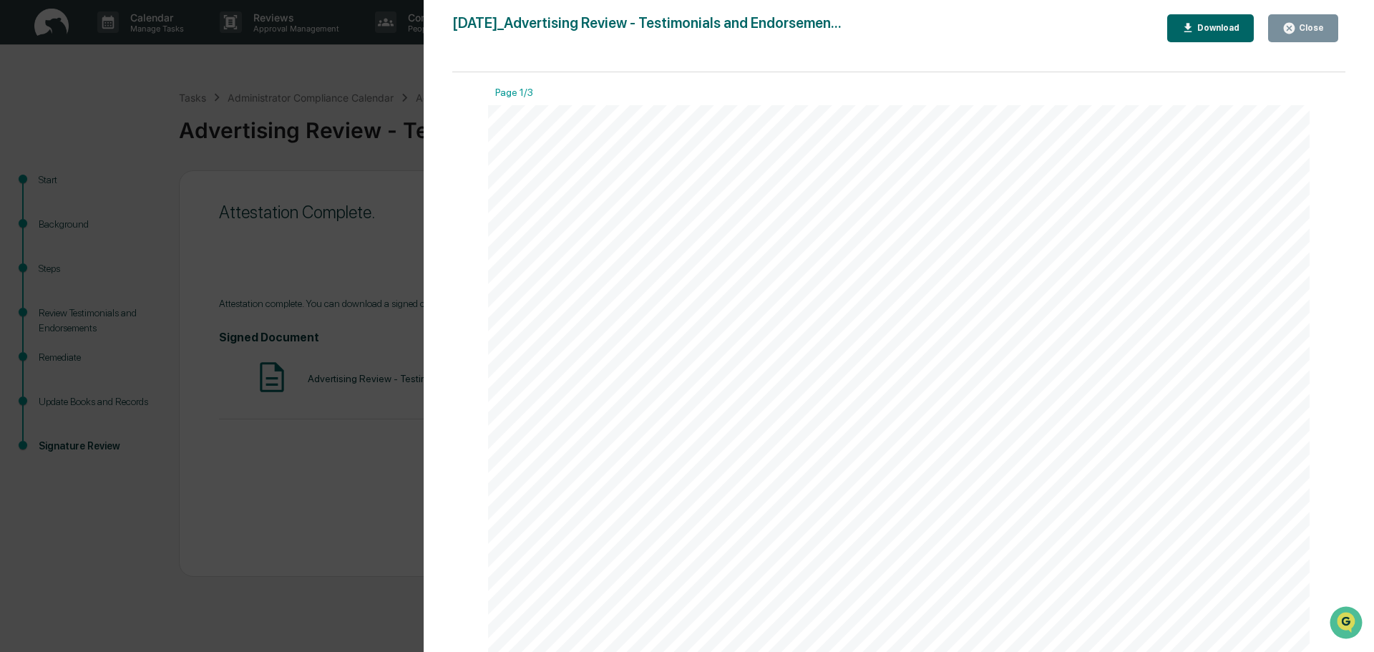
click at [1222, 26] on div "Download" at bounding box center [1217, 28] width 45 height 10
click at [372, 228] on div "Version History 10/01/2025, 05:27 PM Tennille Hicks 2025-10-01_Advertising Revi…" at bounding box center [687, 326] width 1374 height 652
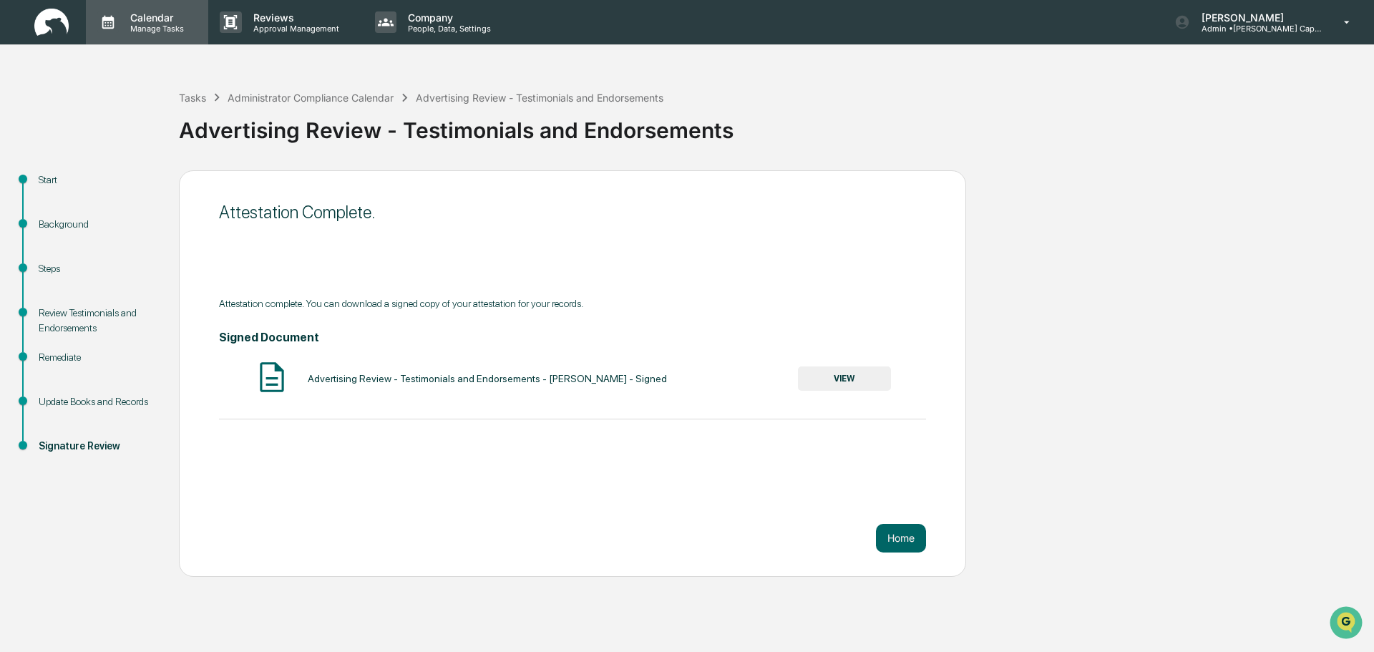
click at [160, 21] on p "Calendar" at bounding box center [155, 17] width 72 height 12
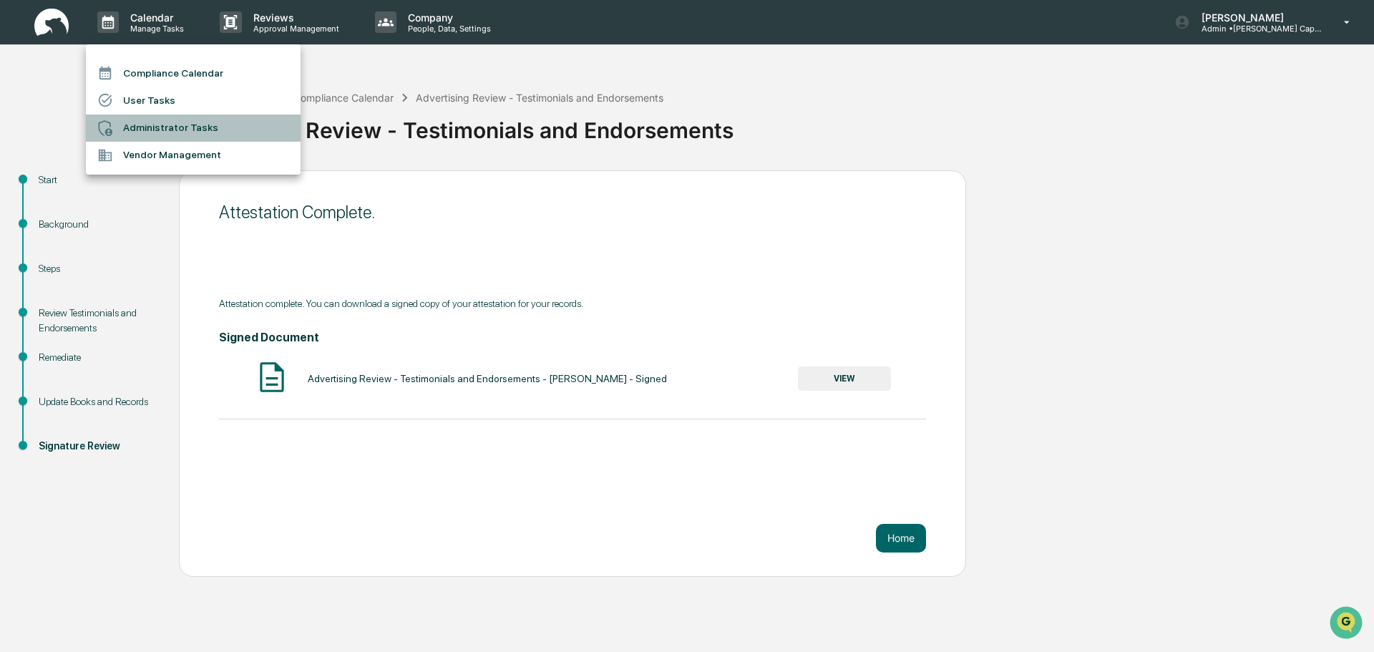
click at [153, 130] on li "Administrator Tasks" at bounding box center [193, 128] width 215 height 27
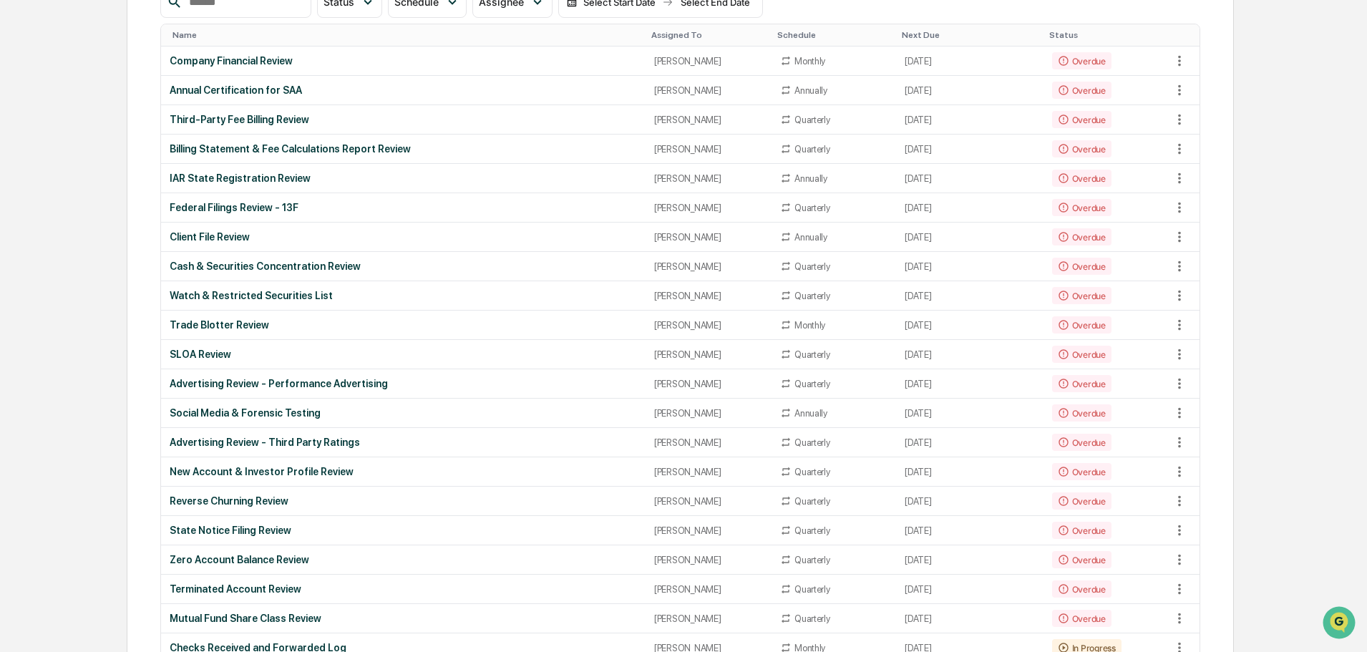
scroll to position [215, 0]
click at [1064, 406] on div "Overdue" at bounding box center [1081, 410] width 59 height 17
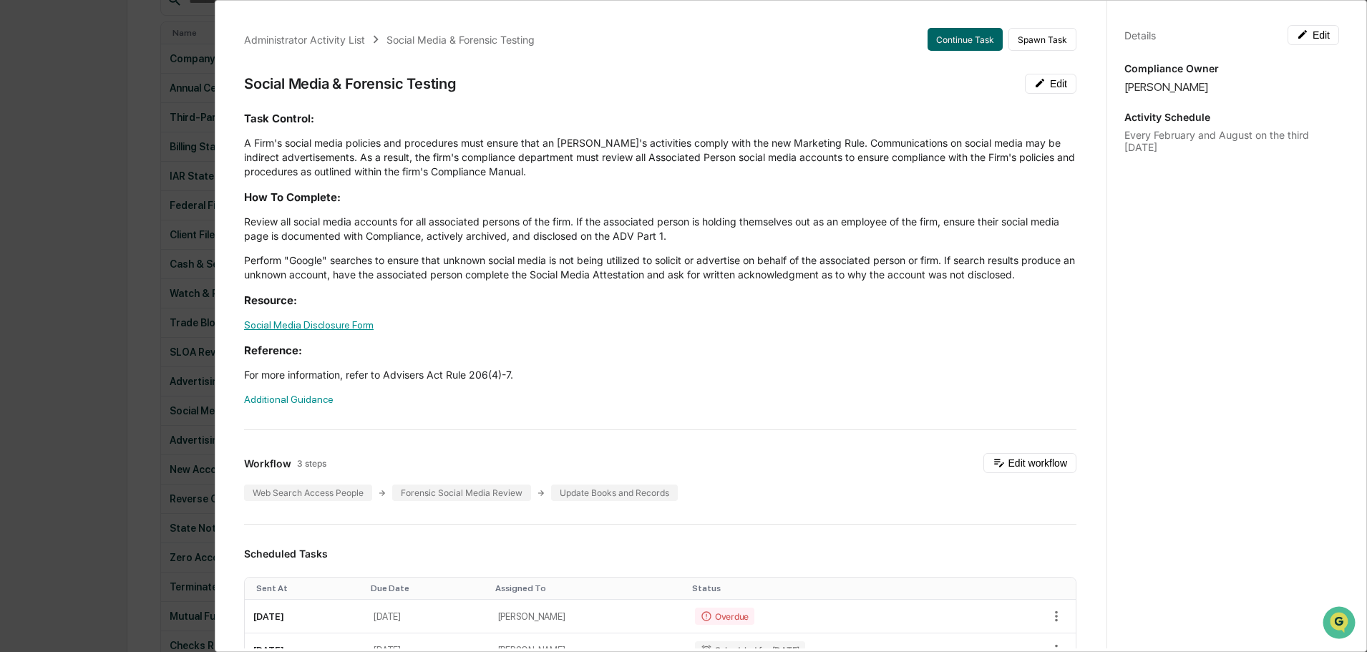
click at [285, 331] on link "Social Media Disclosure Form" at bounding box center [309, 324] width 130 height 11
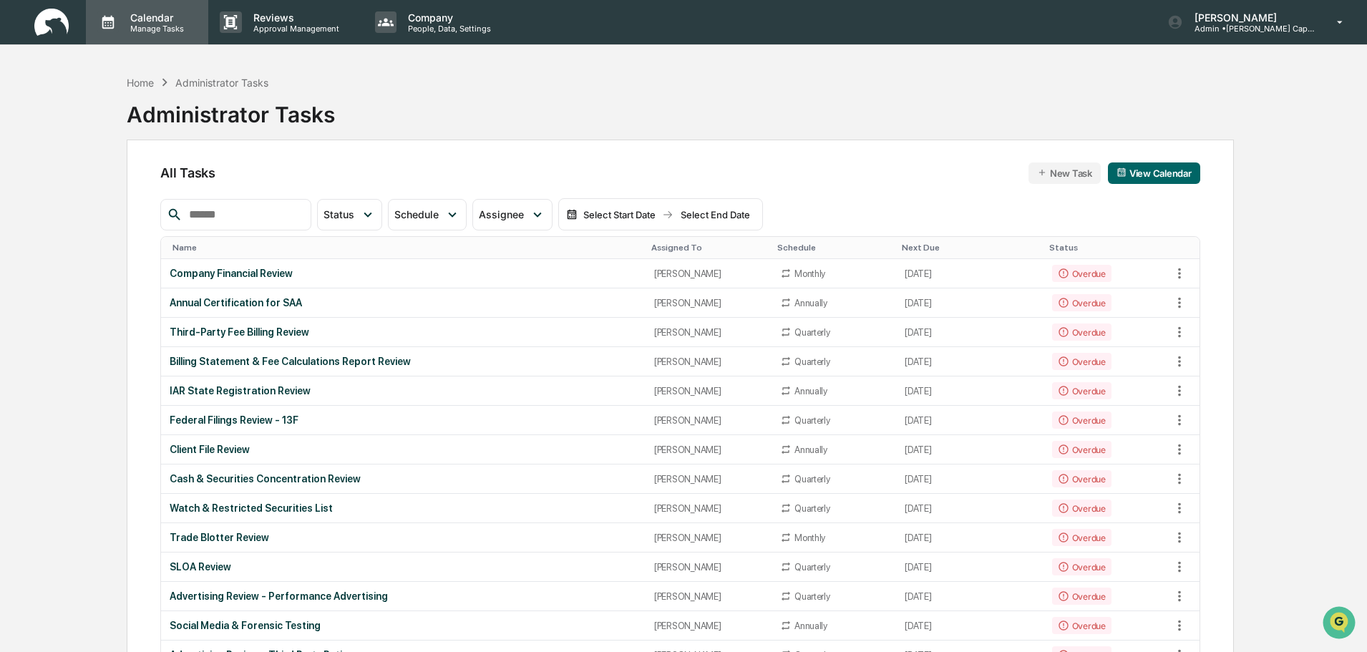
click at [140, 28] on p "Manage Tasks" at bounding box center [155, 29] width 72 height 10
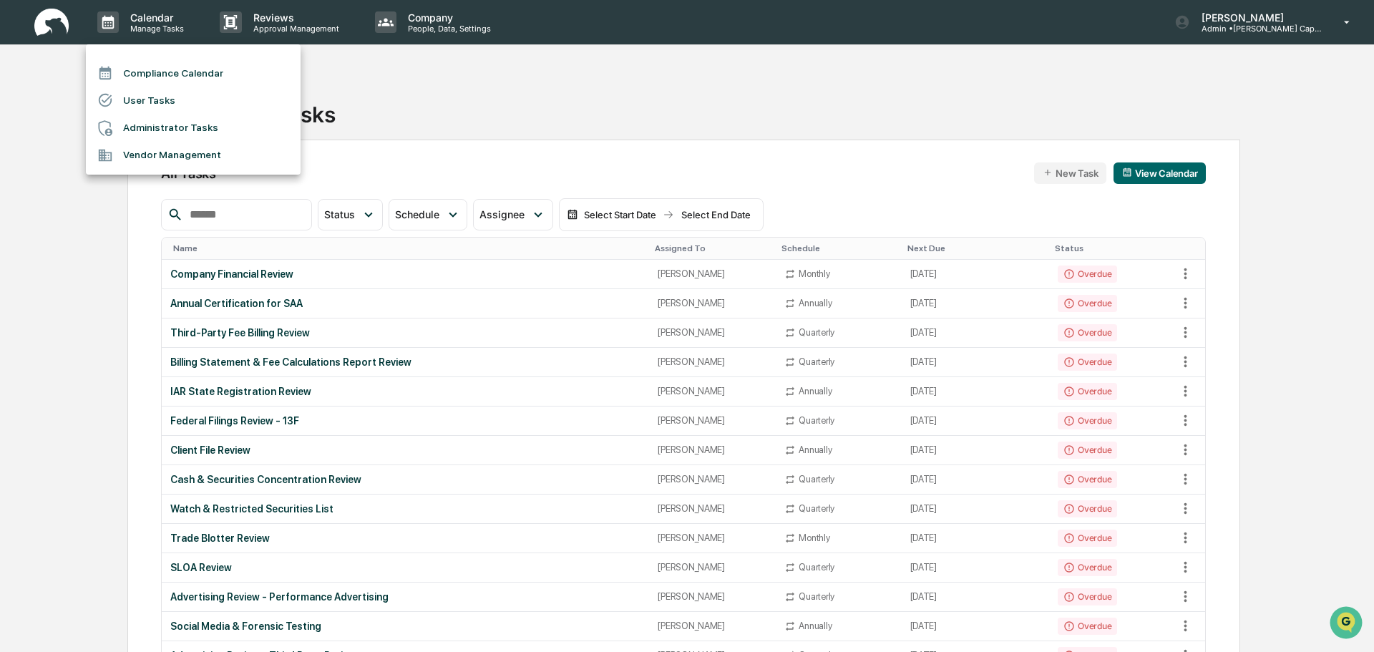
click at [52, 14] on div at bounding box center [687, 326] width 1374 height 652
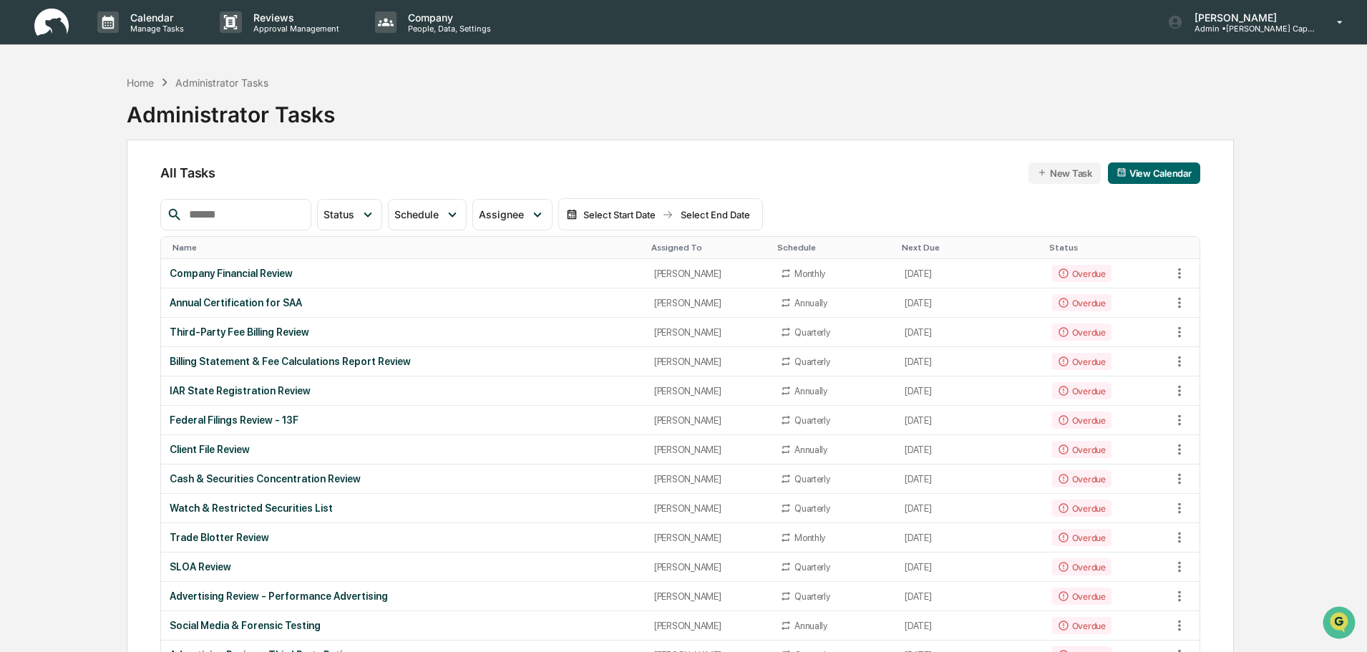
click at [58, 21] on img at bounding box center [51, 23] width 34 height 28
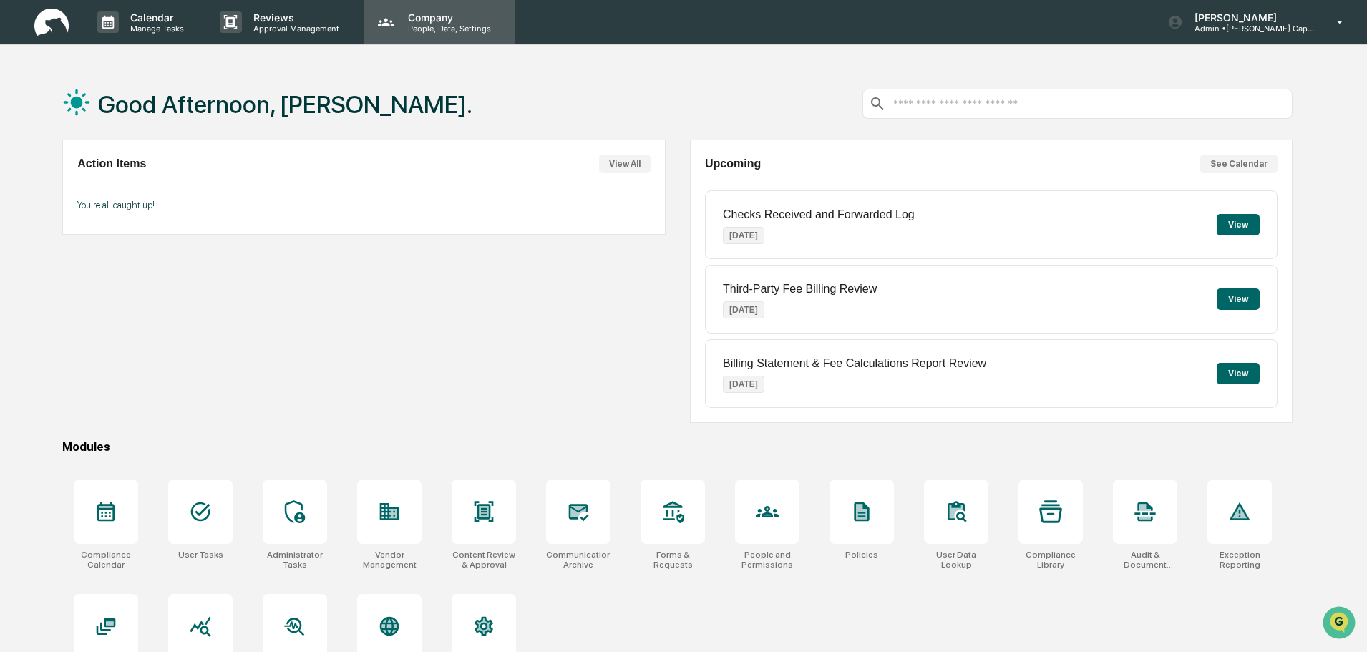
click at [402, 22] on p "Company" at bounding box center [448, 17] width 102 height 12
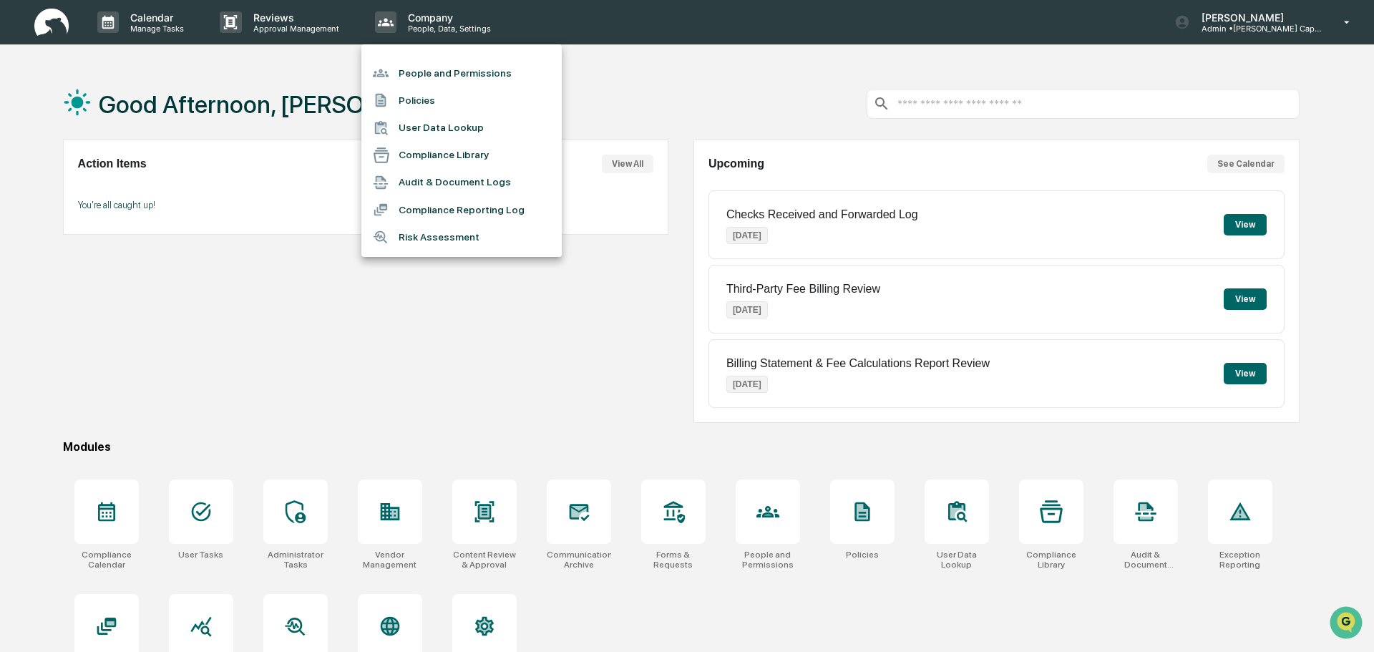
click at [455, 130] on li "User Data Lookup" at bounding box center [462, 128] width 200 height 27
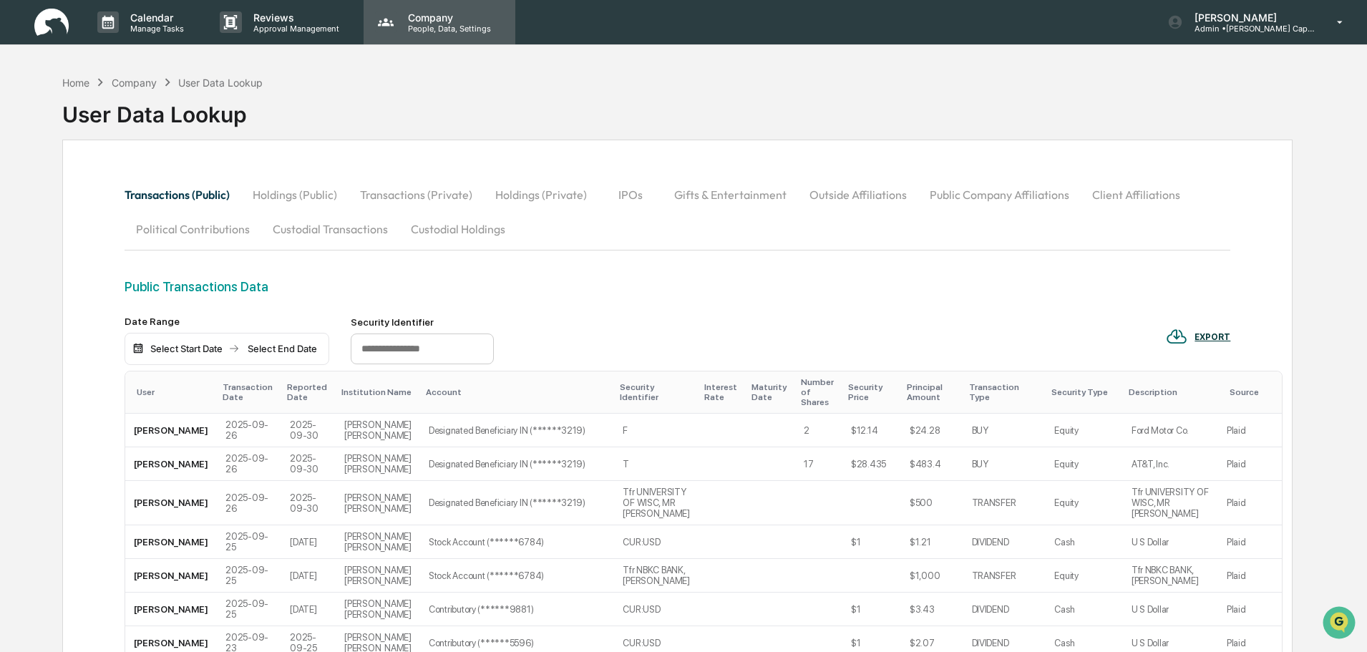
click at [435, 24] on p "People, Data, Settings" at bounding box center [448, 29] width 102 height 10
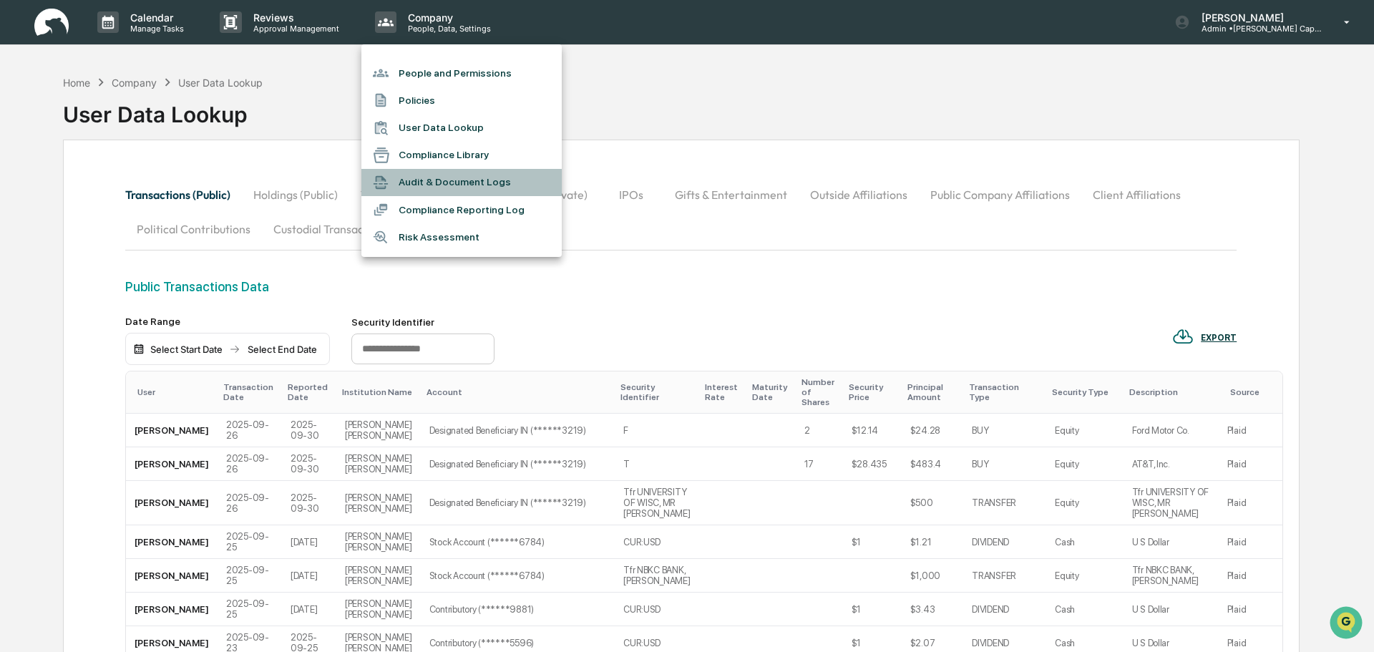
click at [417, 183] on li "Audit & Document Logs" at bounding box center [462, 182] width 200 height 27
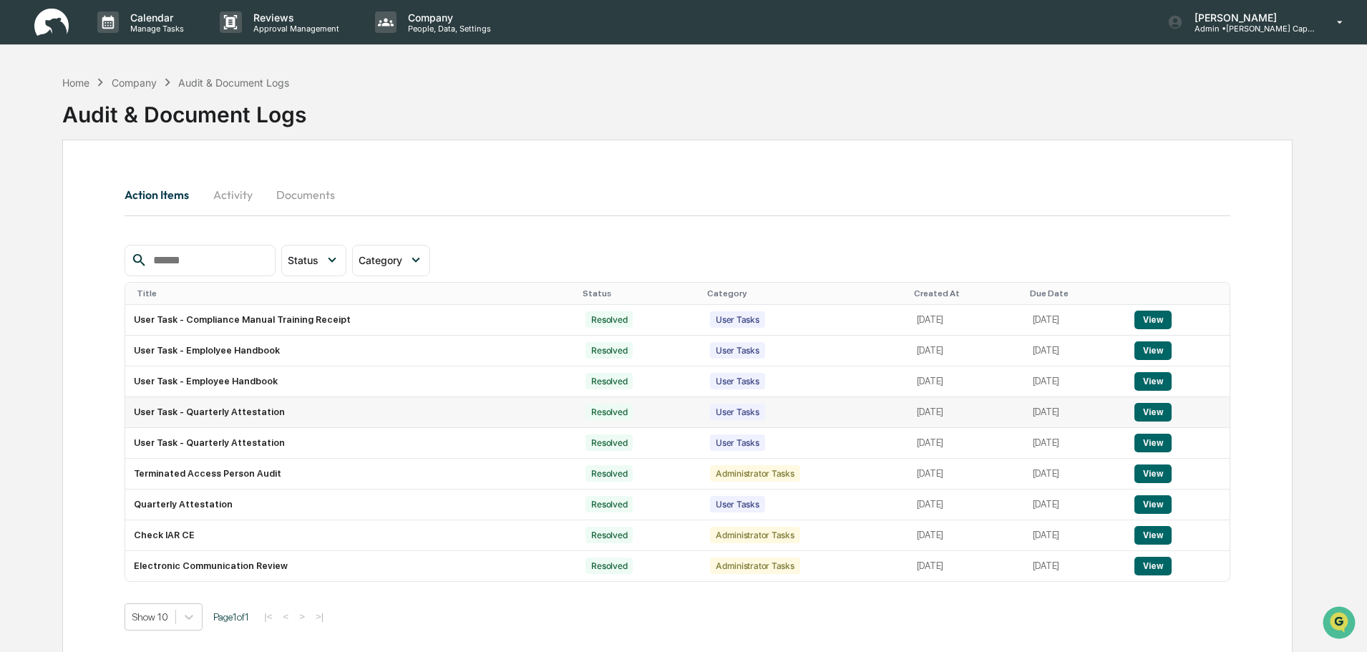
click at [241, 414] on td "User Task - Quarterly Attestation" at bounding box center [351, 412] width 452 height 31
click at [1161, 411] on button "View" at bounding box center [1153, 412] width 37 height 19
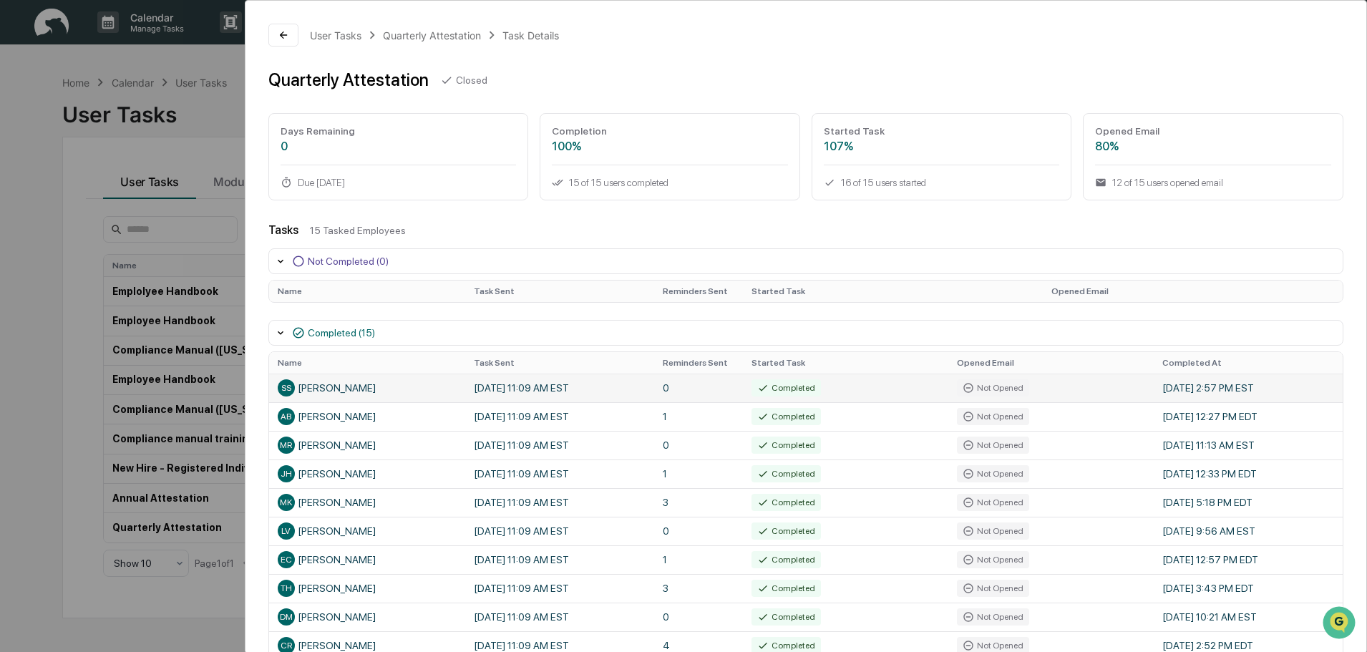
click at [311, 392] on div "SS Steven Sandman" at bounding box center [367, 387] width 179 height 17
click at [322, 332] on div "Completed (15)" at bounding box center [341, 332] width 67 height 11
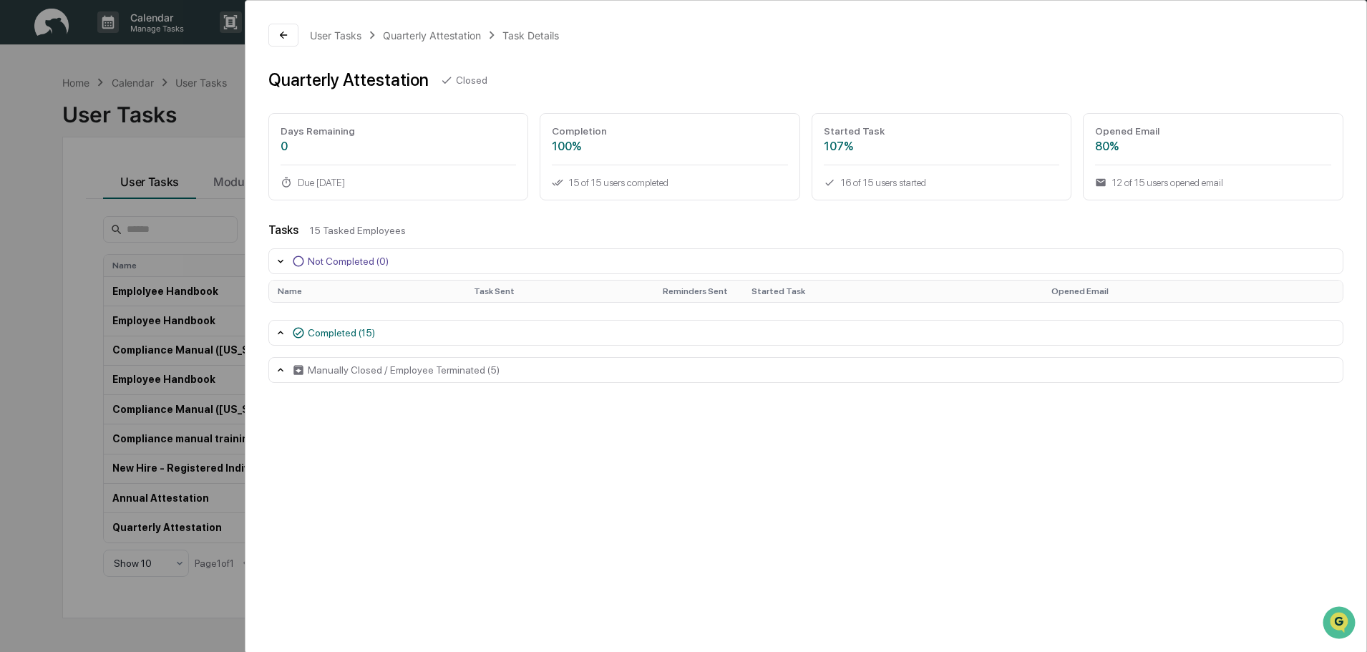
click at [322, 332] on div "Completed (15)" at bounding box center [341, 332] width 67 height 11
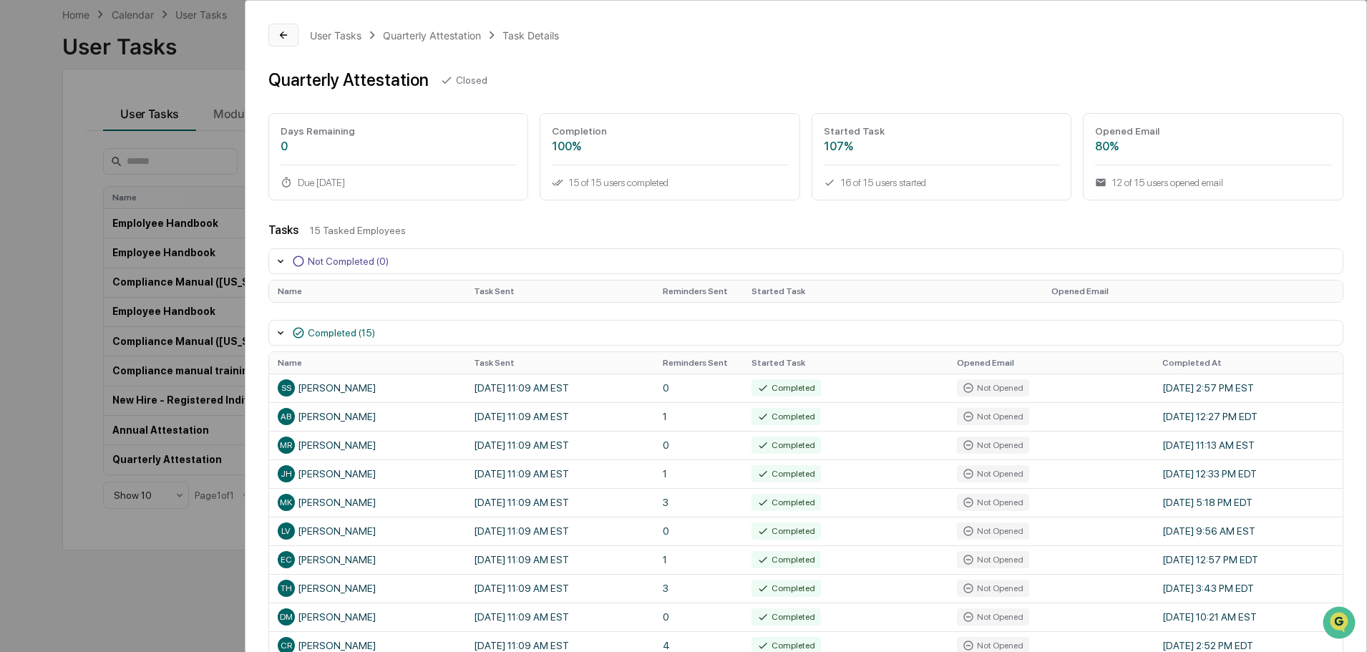
click at [282, 31] on icon at bounding box center [283, 34] width 11 height 11
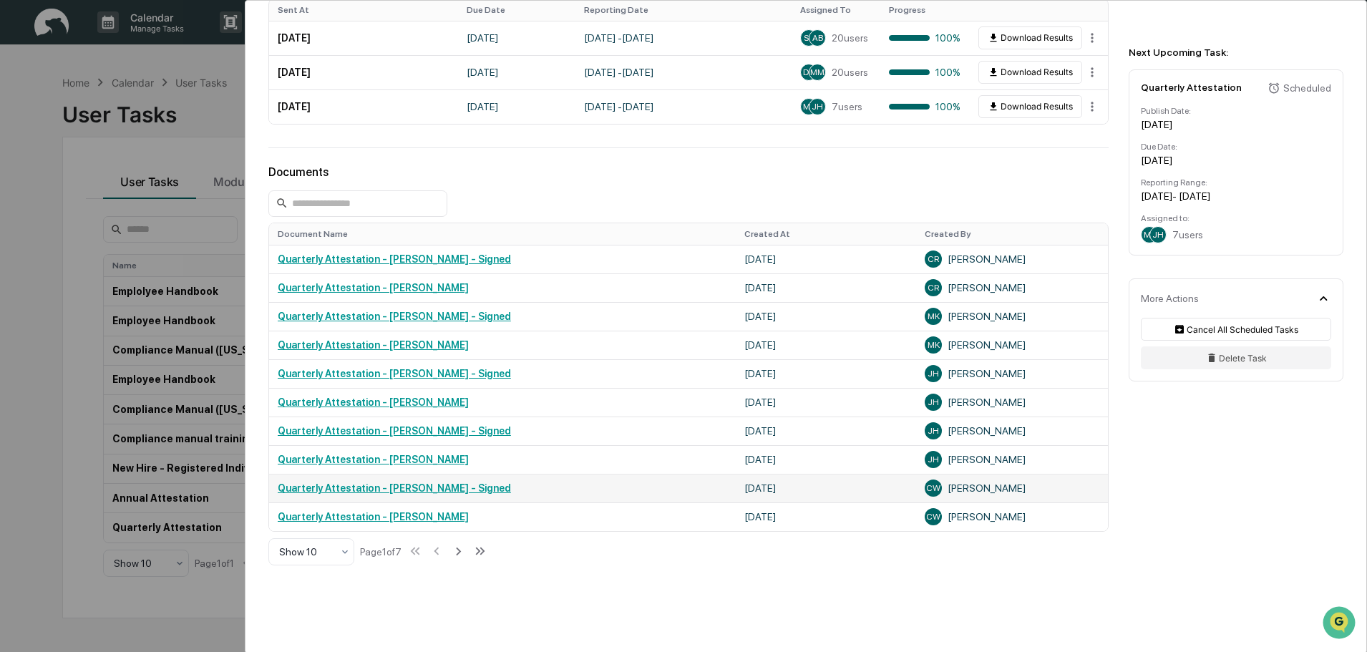
scroll to position [440, 0]
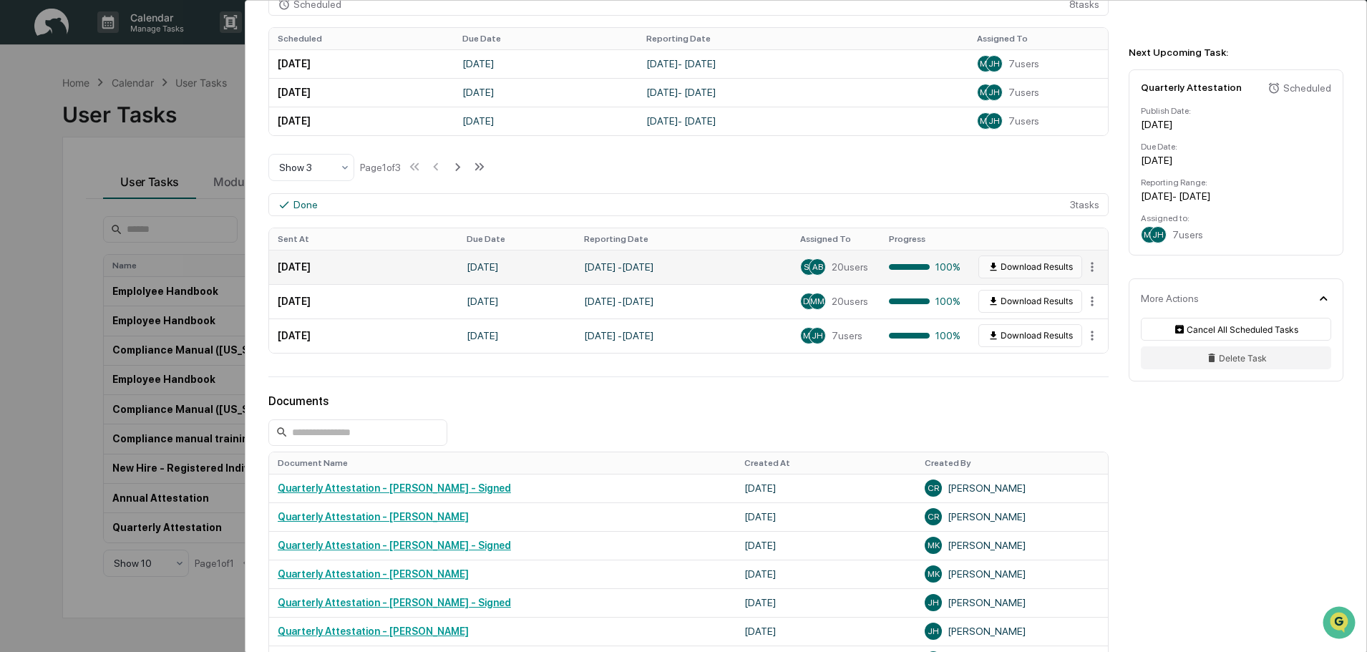
click at [1006, 266] on button "Download Results" at bounding box center [1031, 267] width 104 height 23
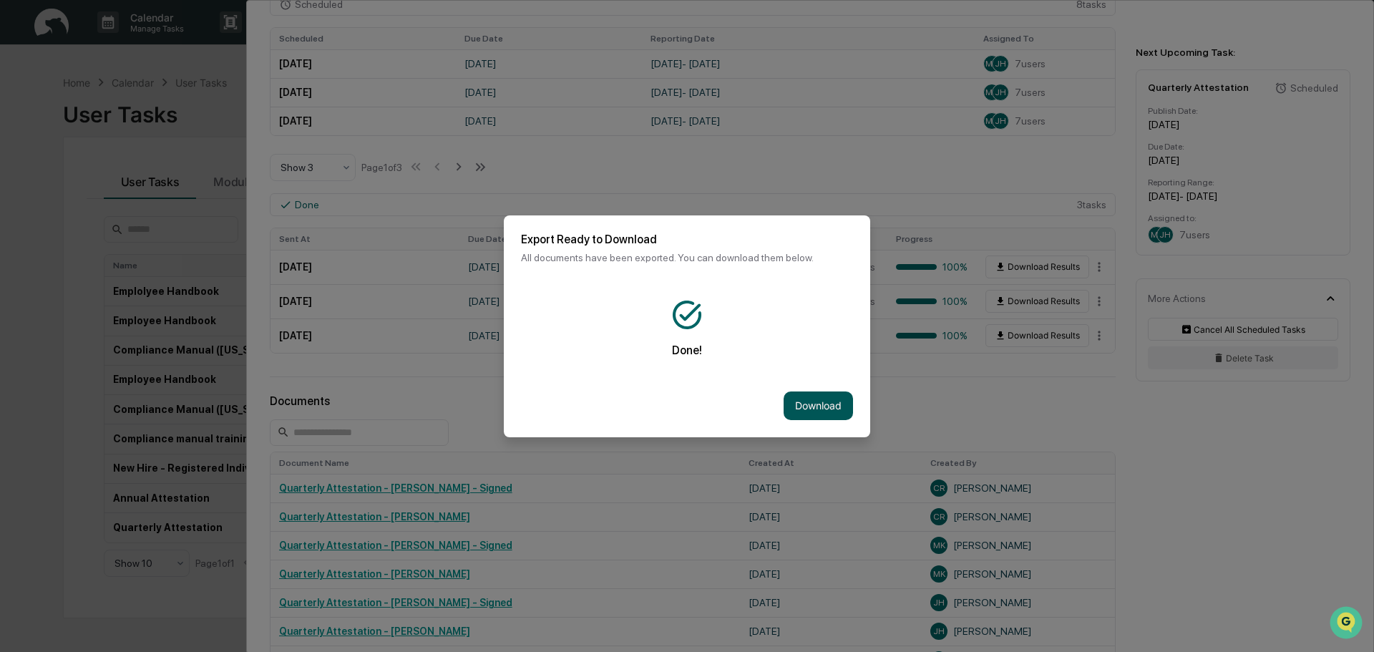
click at [819, 402] on button "Download" at bounding box center [818, 406] width 69 height 29
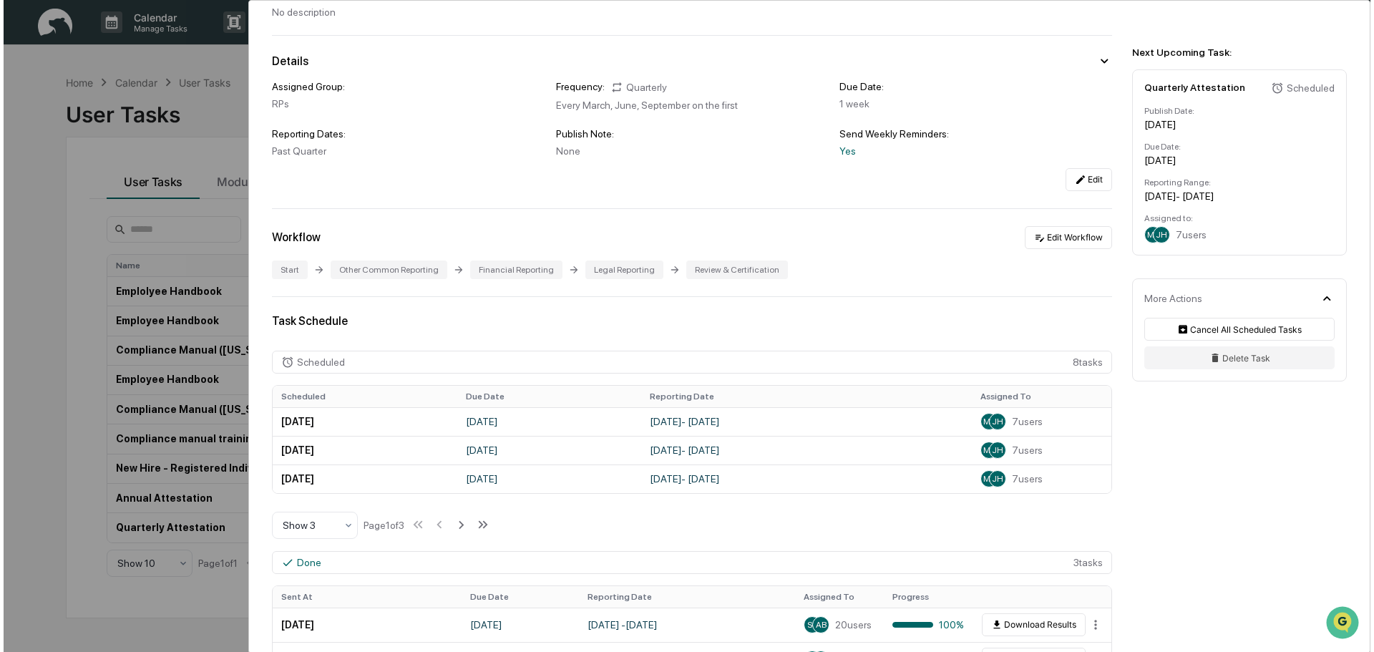
scroll to position [0, 0]
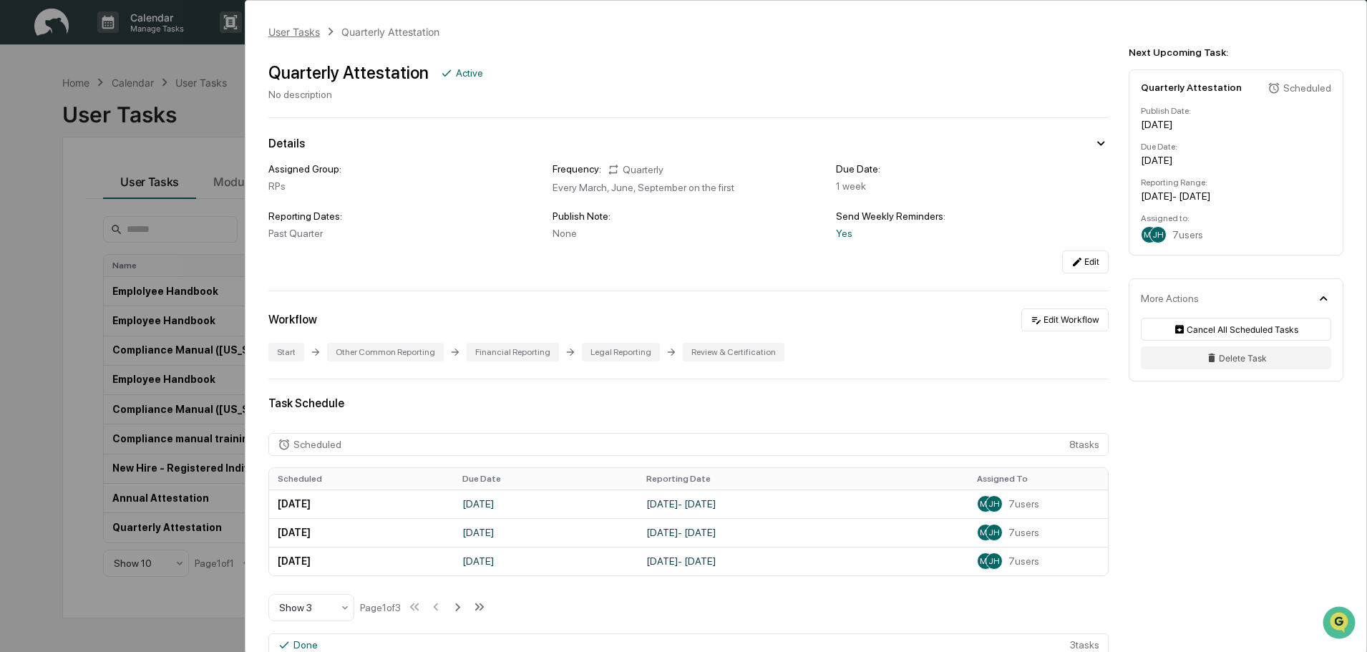
click at [280, 37] on div "User Tasks" at bounding box center [294, 32] width 52 height 12
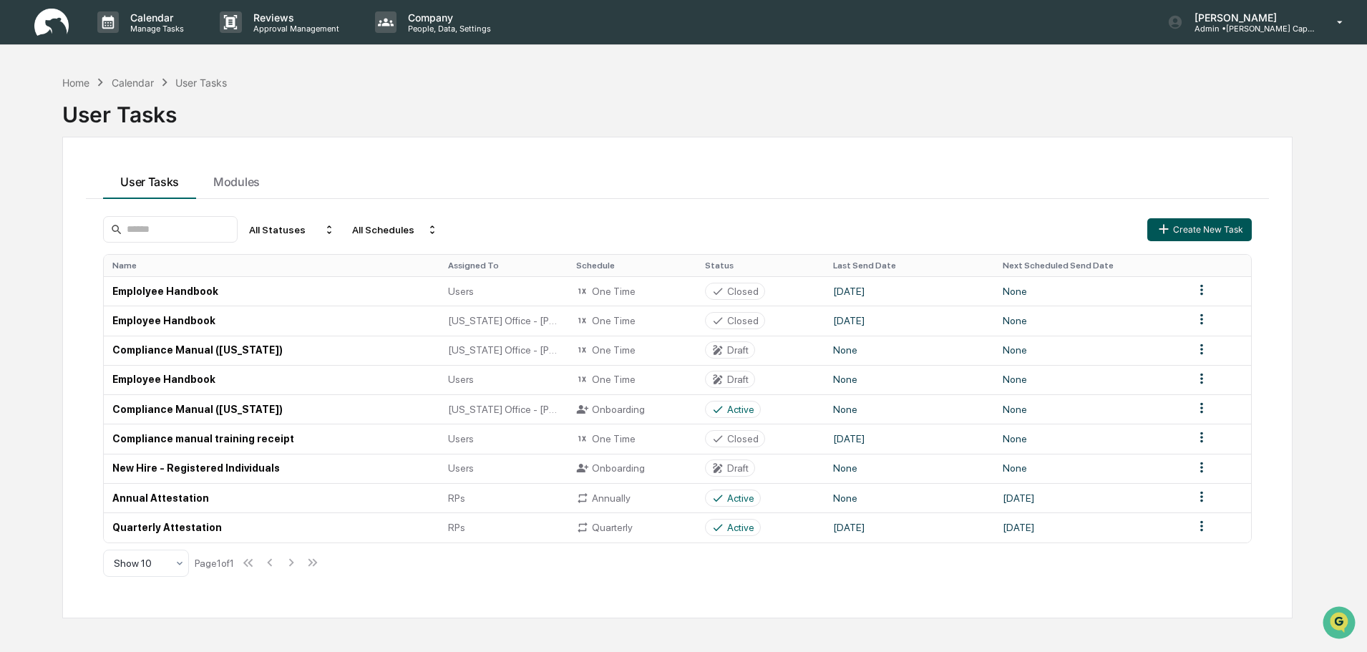
click at [1193, 231] on button "Create New Task" at bounding box center [1200, 229] width 105 height 23
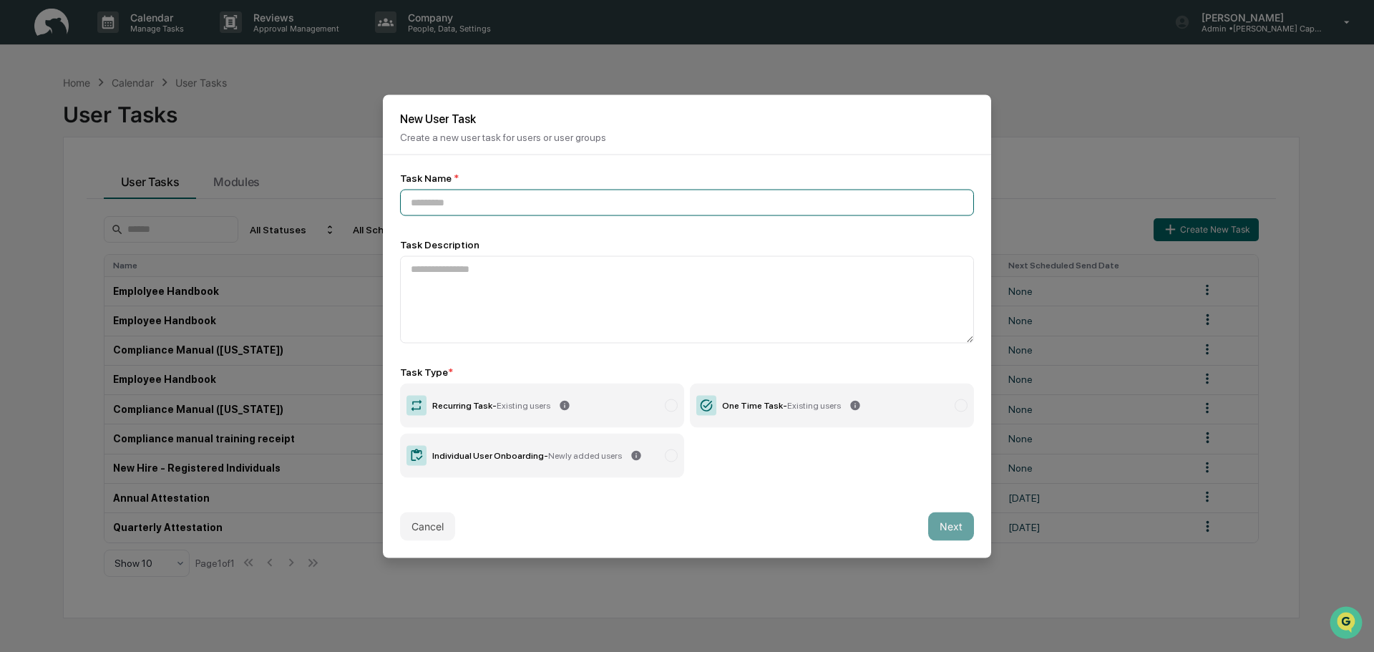
click at [650, 201] on input at bounding box center [687, 202] width 574 height 26
type input "**********"
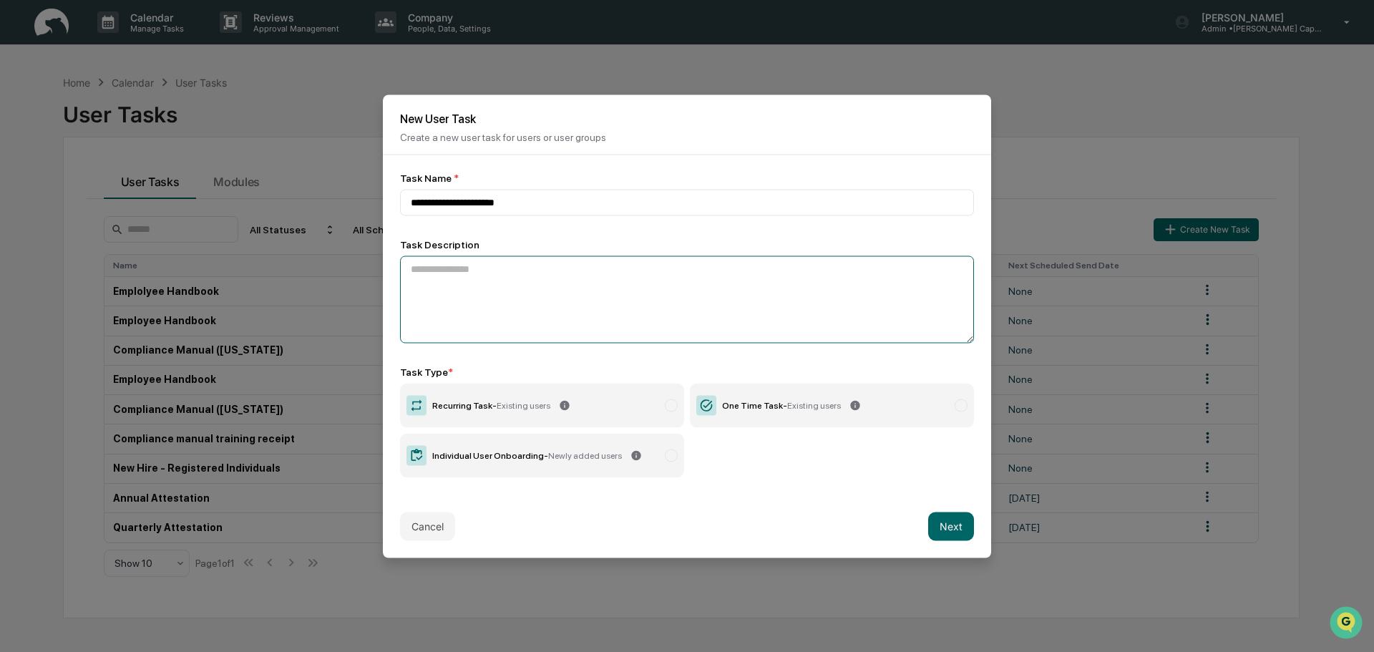
click at [487, 266] on textarea at bounding box center [687, 299] width 574 height 87
click at [498, 277] on textarea "To enrich screen reader interactions, please activate Accessibility in Grammarl…" at bounding box center [687, 299] width 574 height 87
paste textarea "**********"
type textarea "**********"
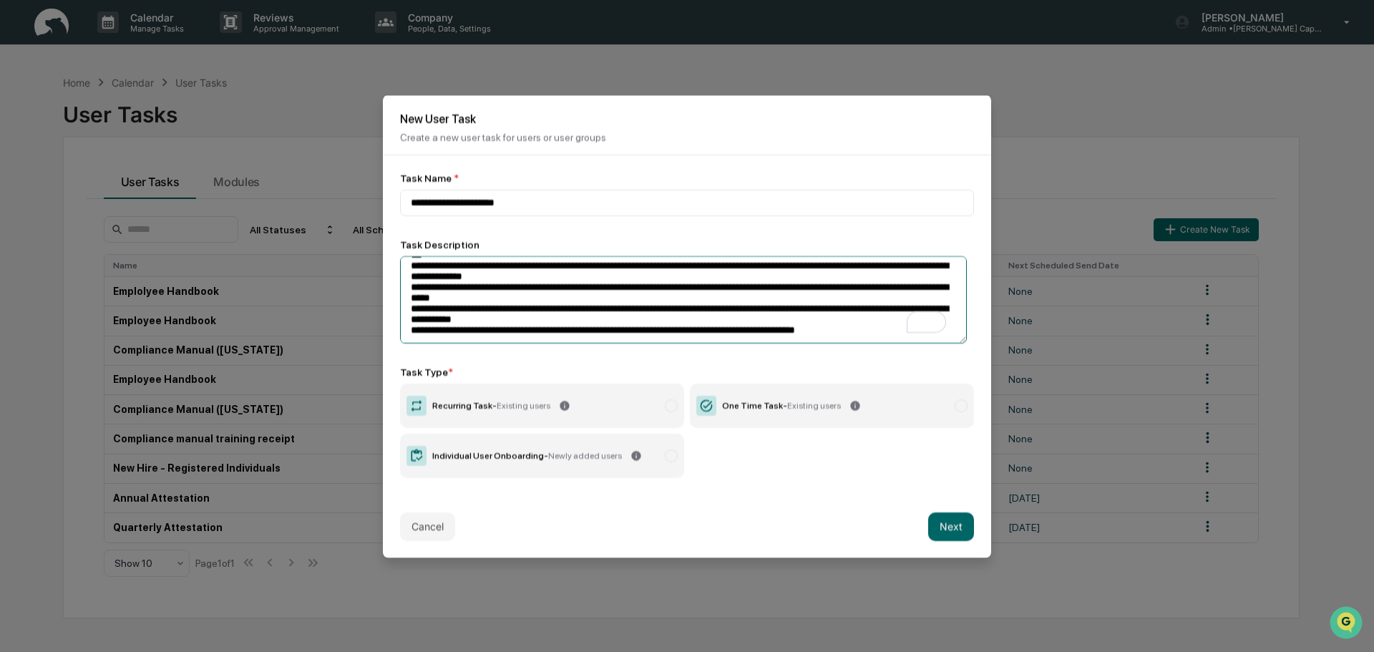
drag, startPoint x: 409, startPoint y: 266, endPoint x: 902, endPoint y: 327, distance: 496.4
click at [902, 327] on textarea "To enrich screen reader interactions, please activate Accessibility in Grammarl…" at bounding box center [683, 299] width 567 height 87
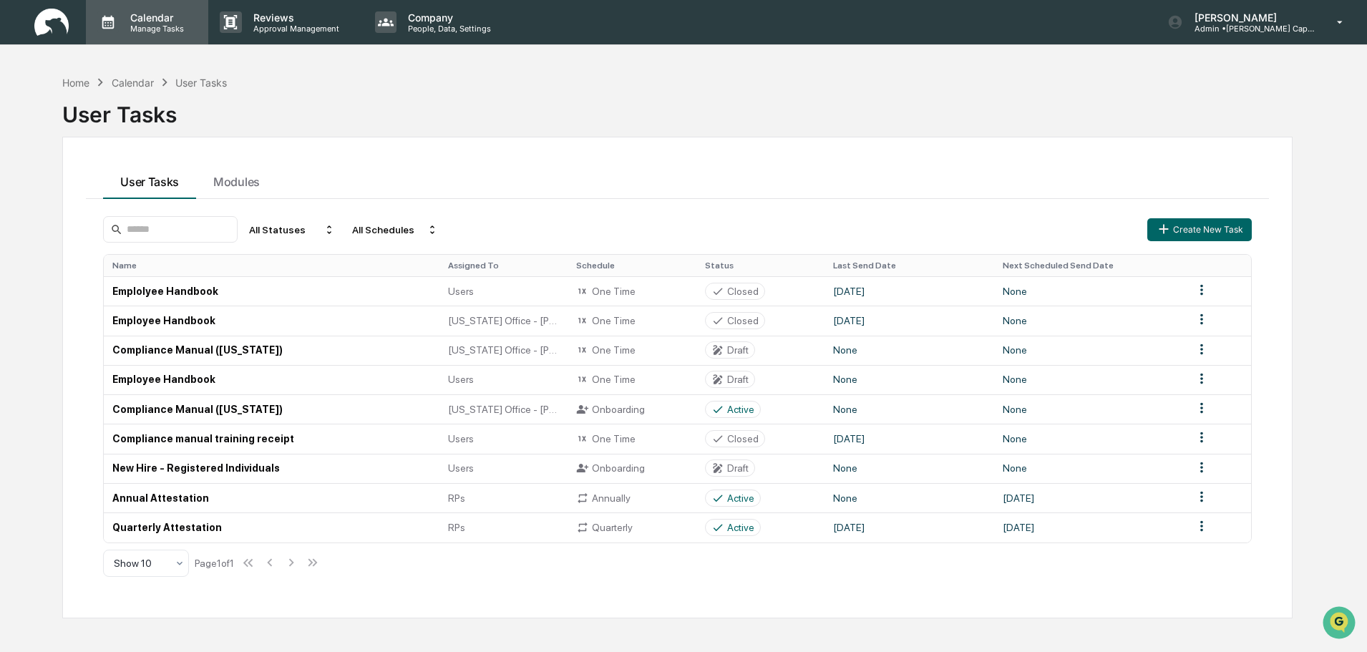
click at [155, 25] on p "Manage Tasks" at bounding box center [155, 29] width 72 height 10
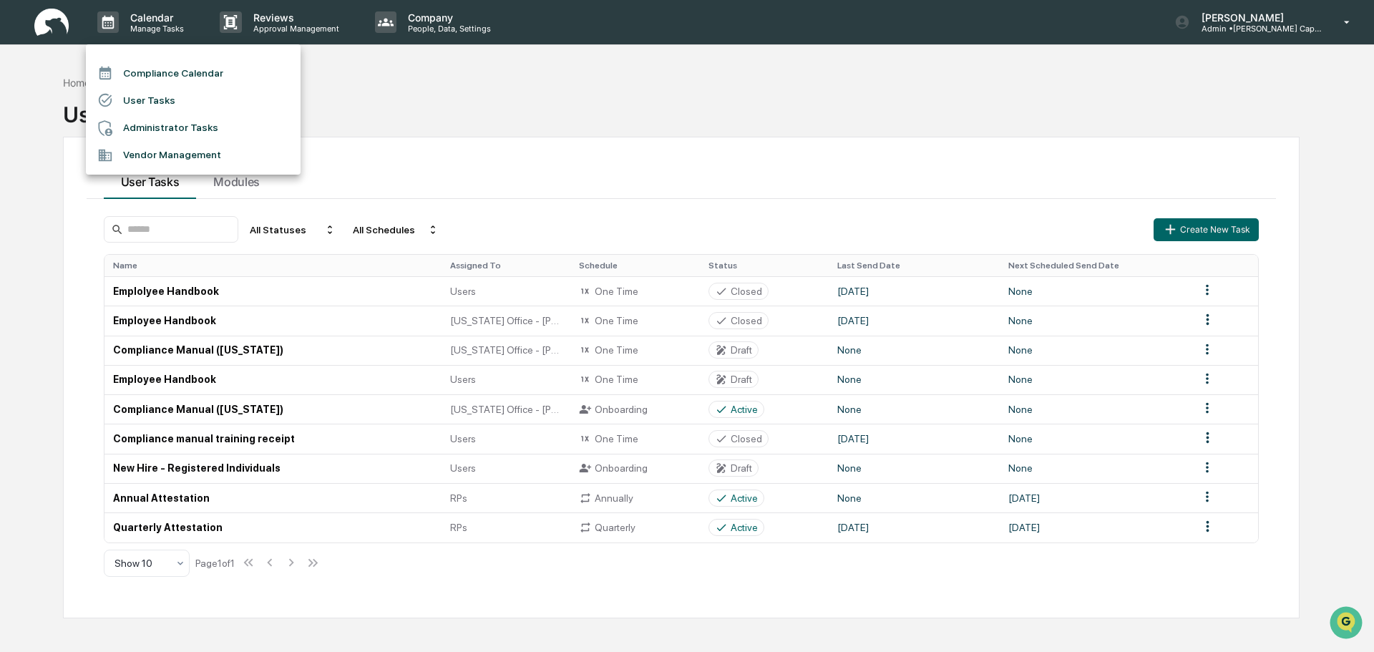
click at [150, 122] on li "Administrator Tasks" at bounding box center [193, 128] width 215 height 27
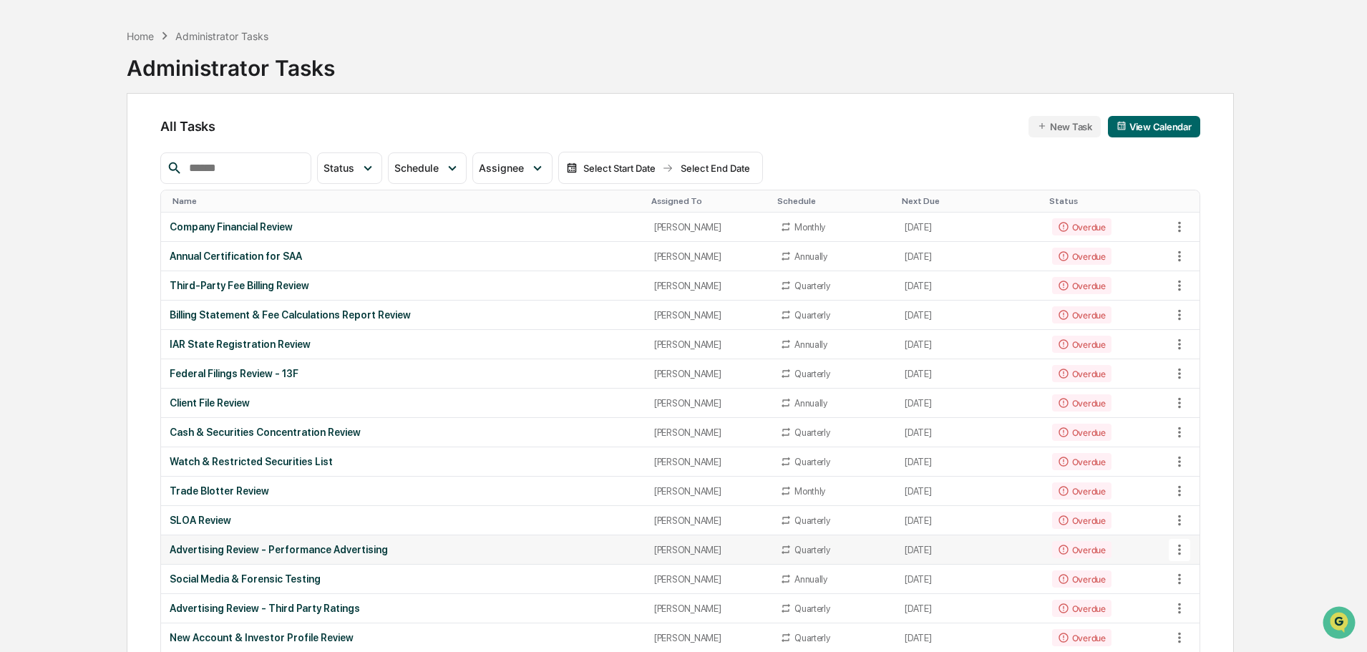
scroll to position [72, 0]
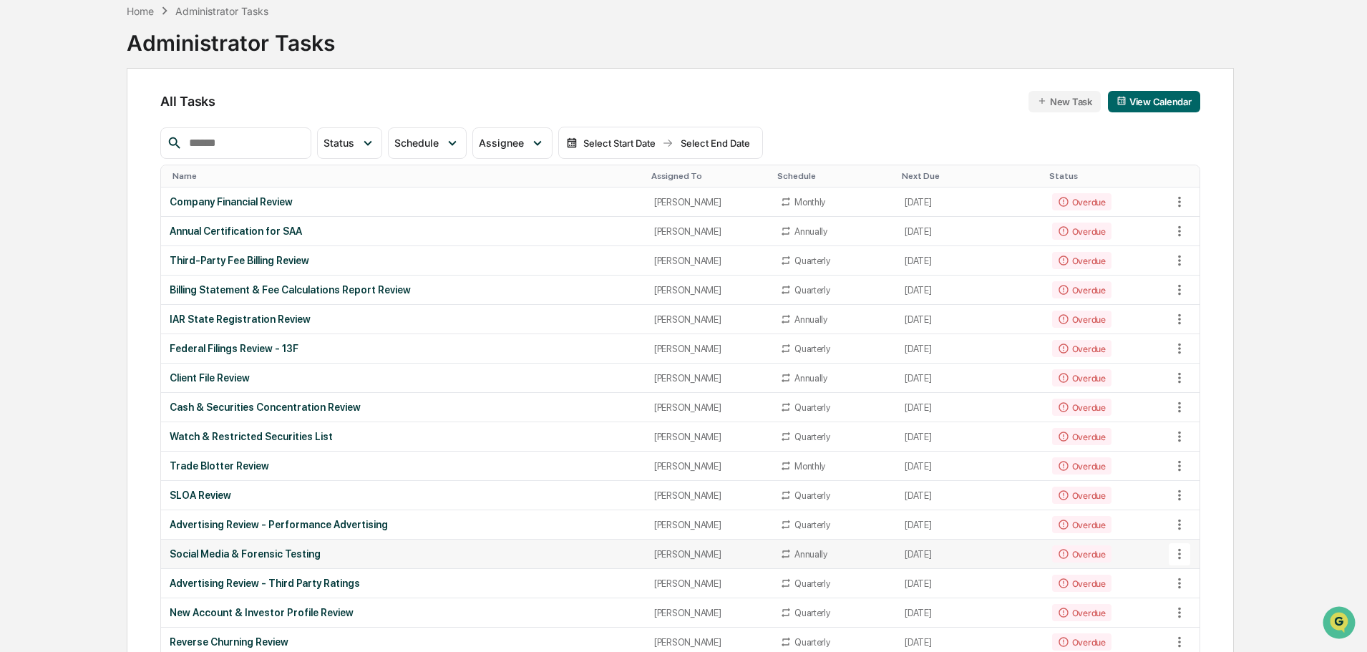
click at [921, 550] on td "[DATE]" at bounding box center [969, 554] width 147 height 29
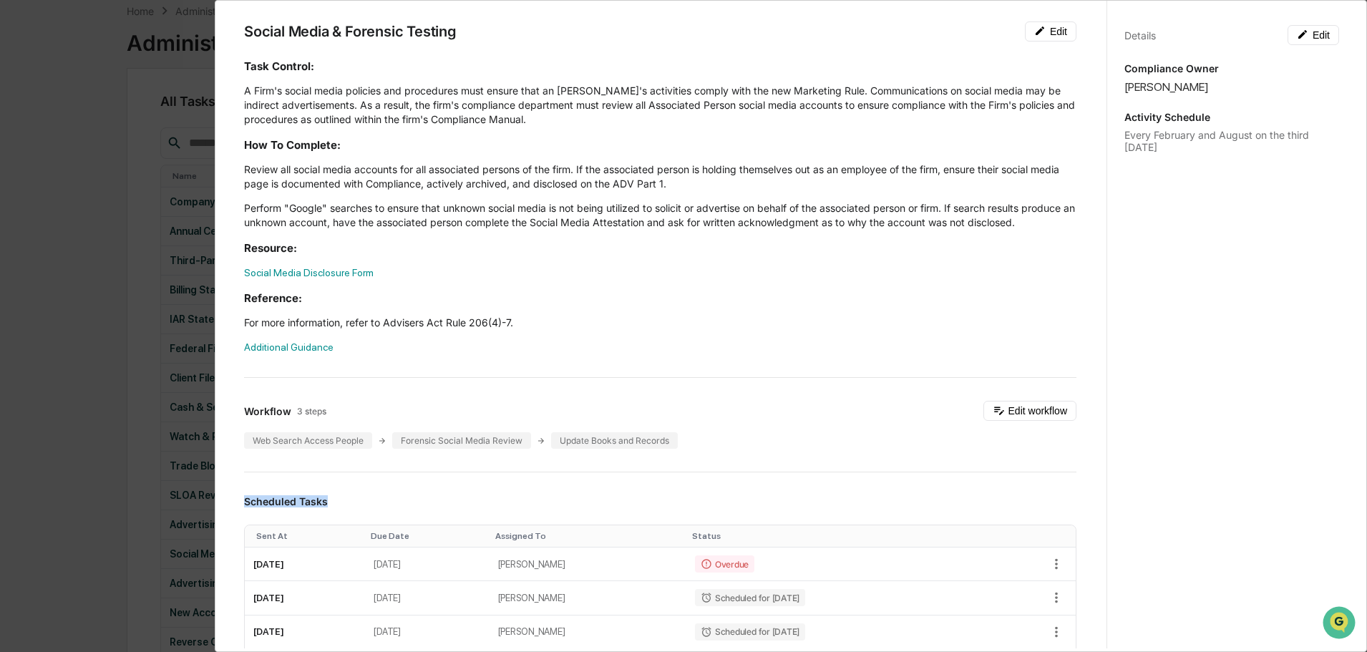
scroll to position [0, 0]
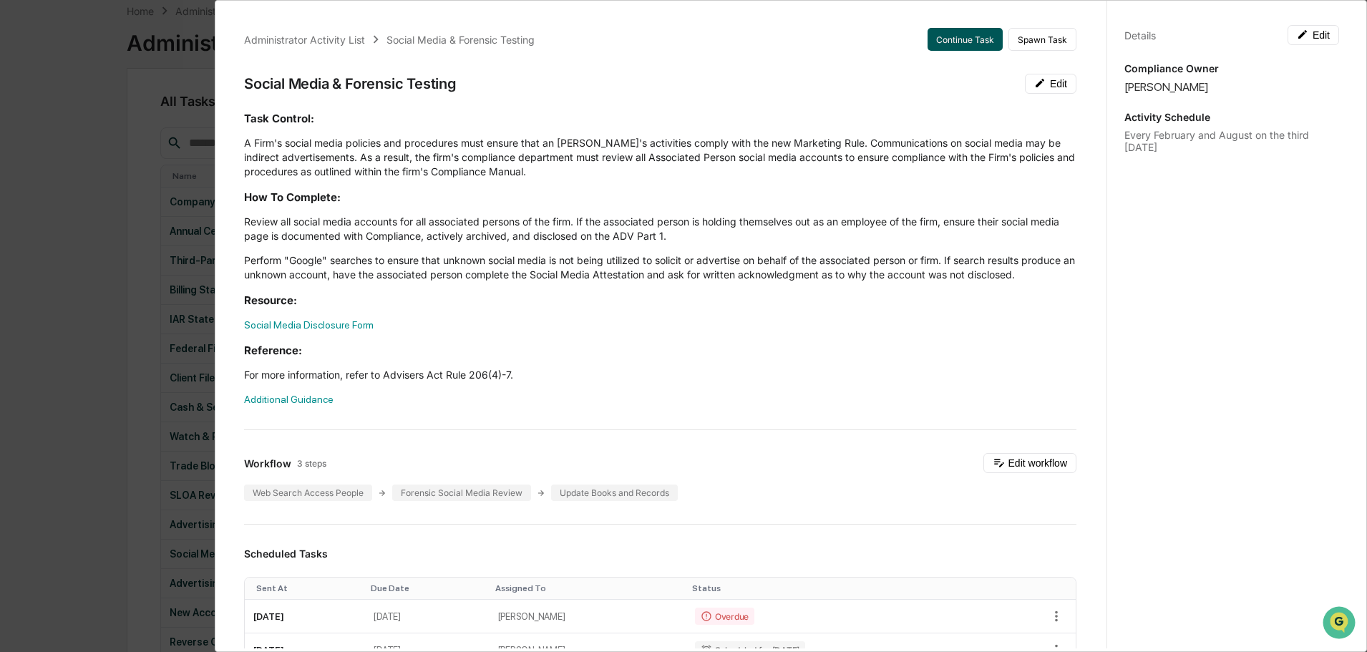
click at [951, 28] on div "Administrator Activity List Social Media & Forensic Testing Continue Task Spawn…" at bounding box center [660, 659] width 867 height 1297
click at [951, 37] on button "Continue Task" at bounding box center [965, 39] width 75 height 23
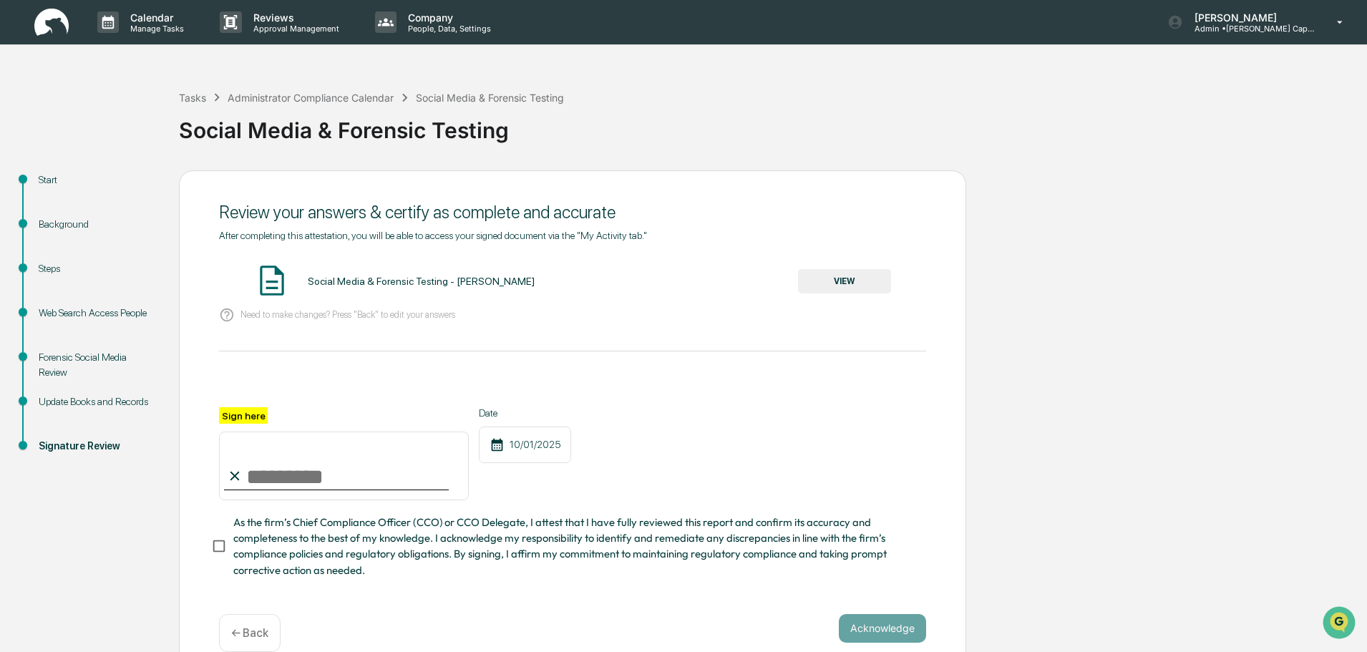
click at [824, 273] on button "VIEW" at bounding box center [844, 281] width 93 height 24
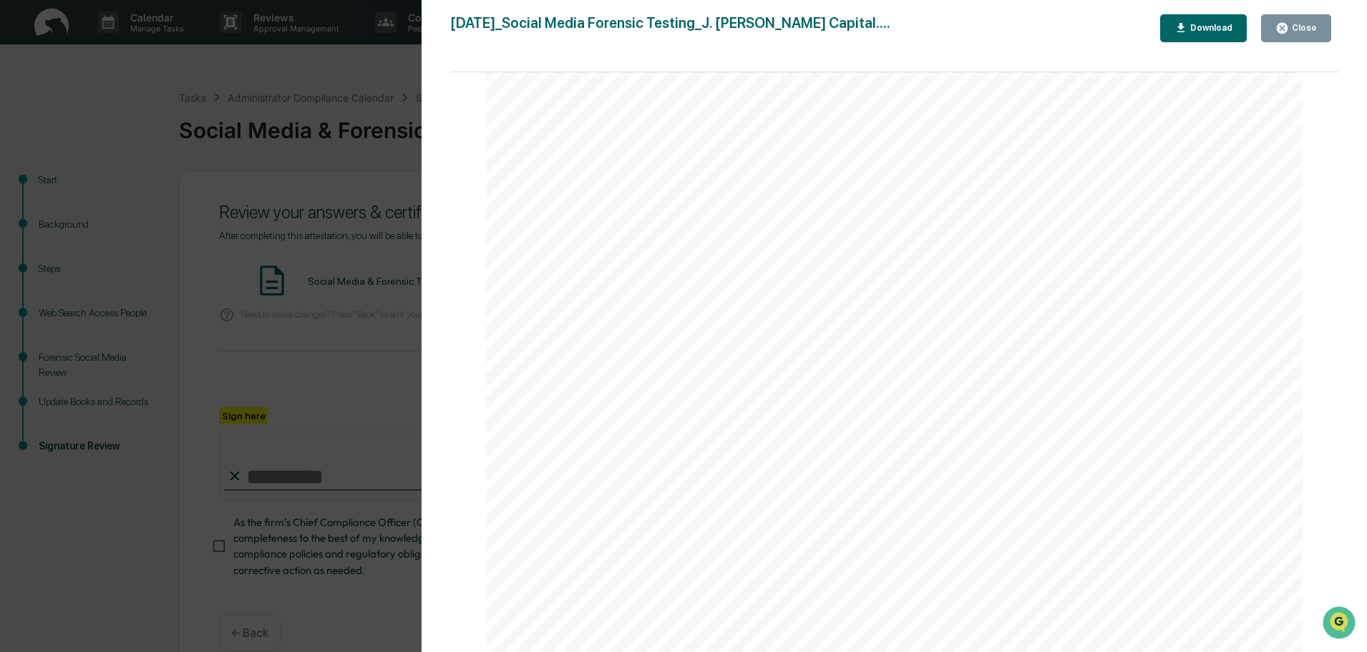
scroll to position [1575, 0]
click at [1218, 28] on div "Download" at bounding box center [1210, 28] width 45 height 10
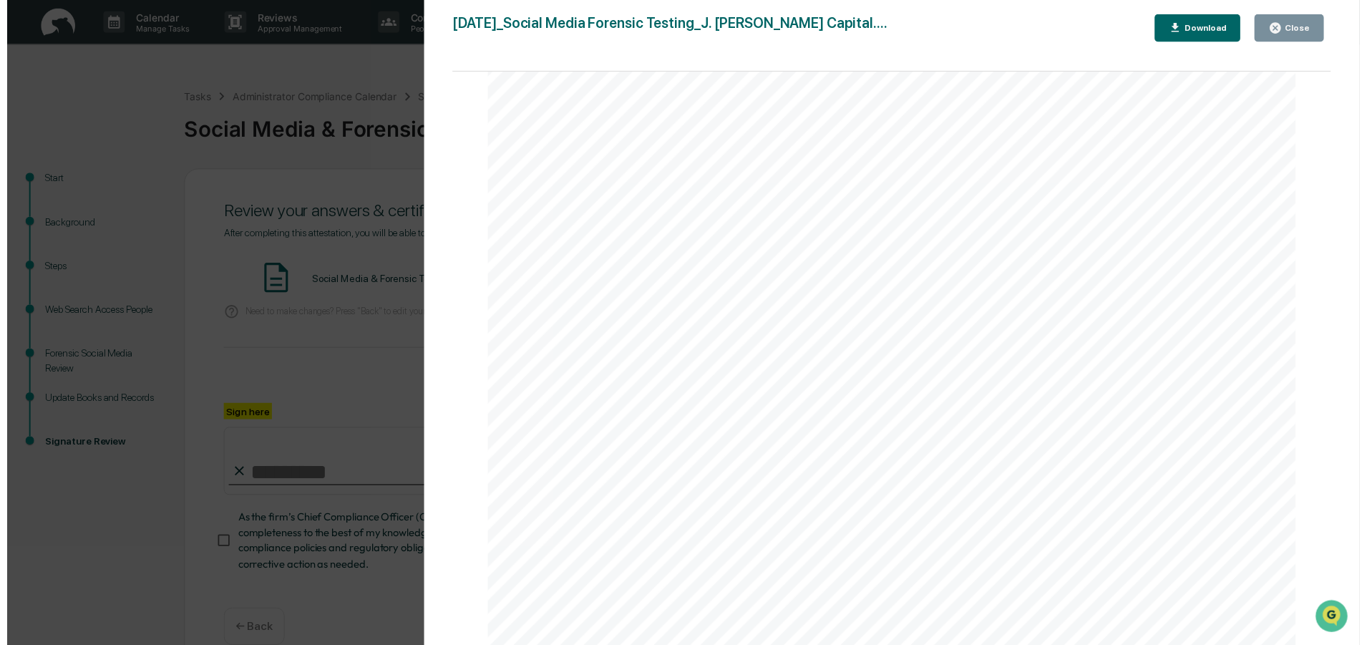
scroll to position [29, 0]
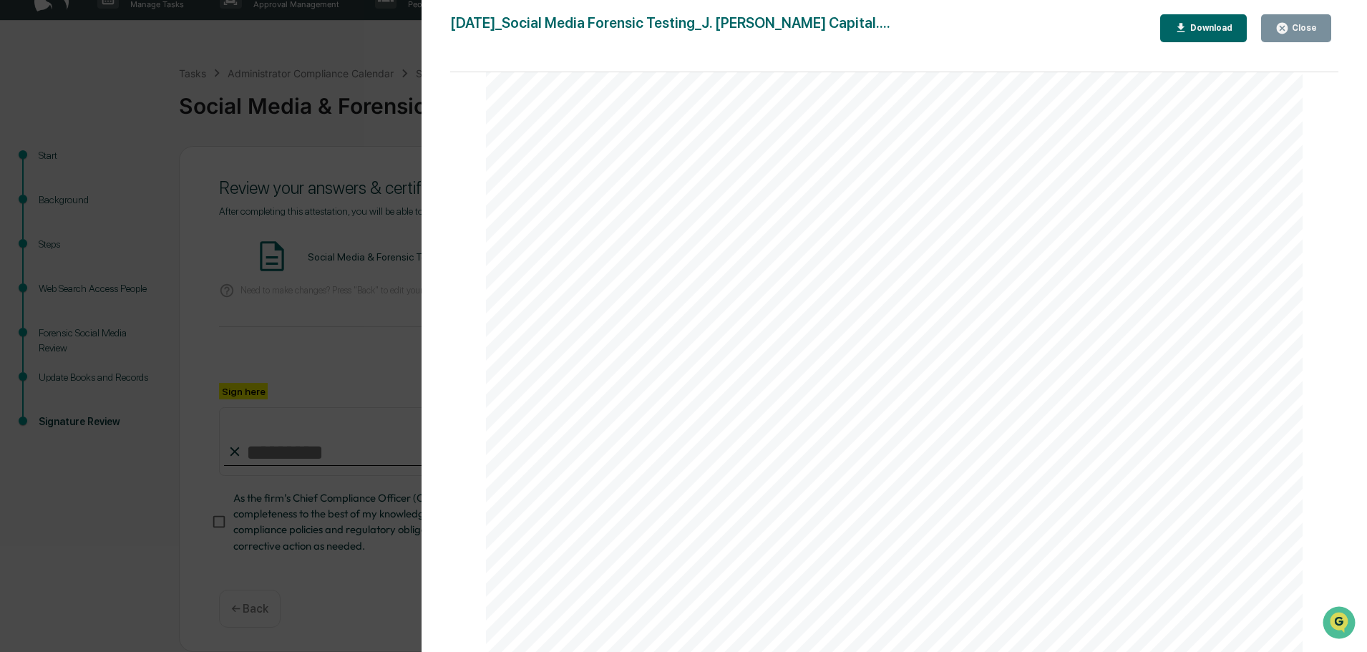
click at [1296, 18] on button "Close" at bounding box center [1296, 28] width 70 height 28
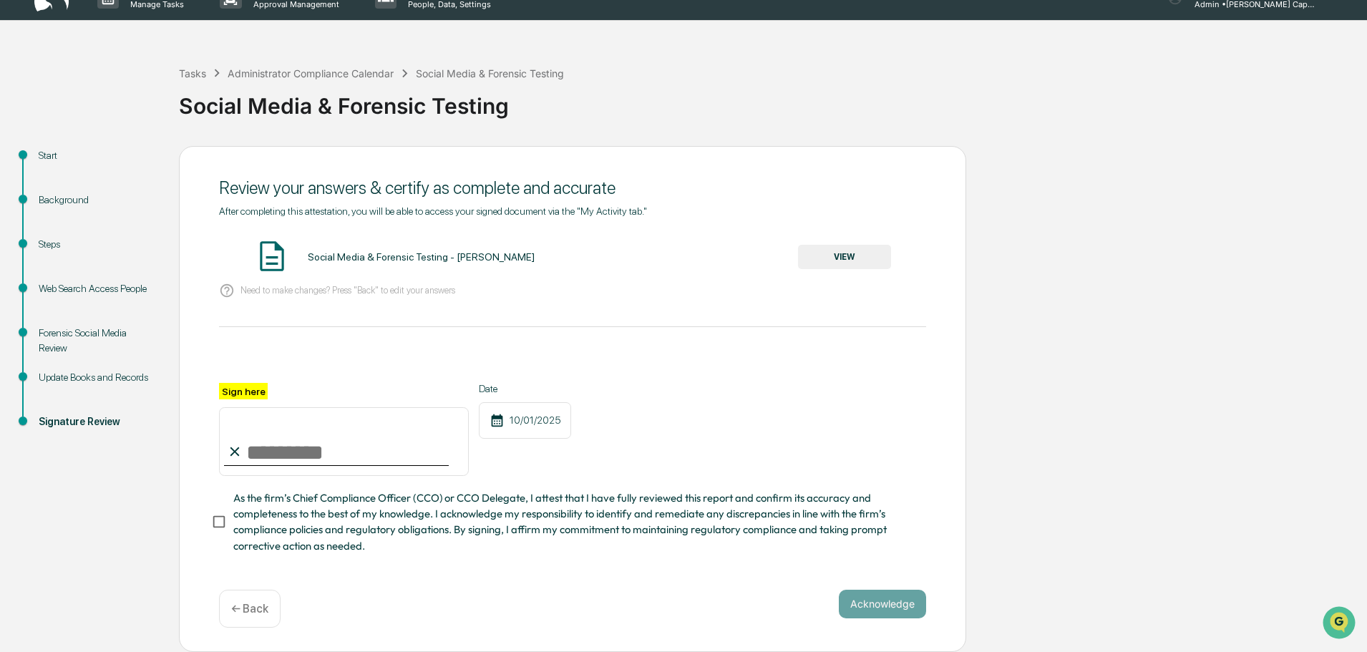
click at [420, 427] on input "Sign here" at bounding box center [344, 441] width 250 height 69
click at [253, 457] on input "Sign here" at bounding box center [344, 441] width 250 height 69
type input "**********"
click at [896, 603] on button "Acknowledge" at bounding box center [882, 604] width 87 height 29
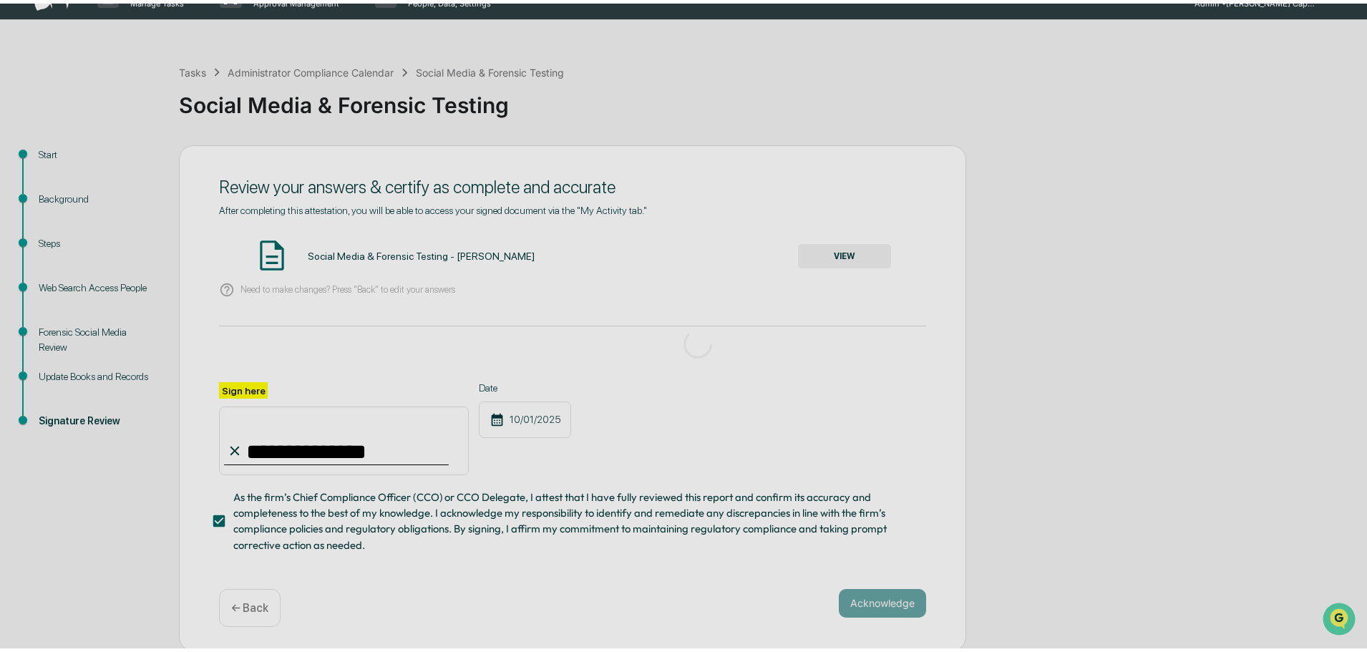
scroll to position [0, 0]
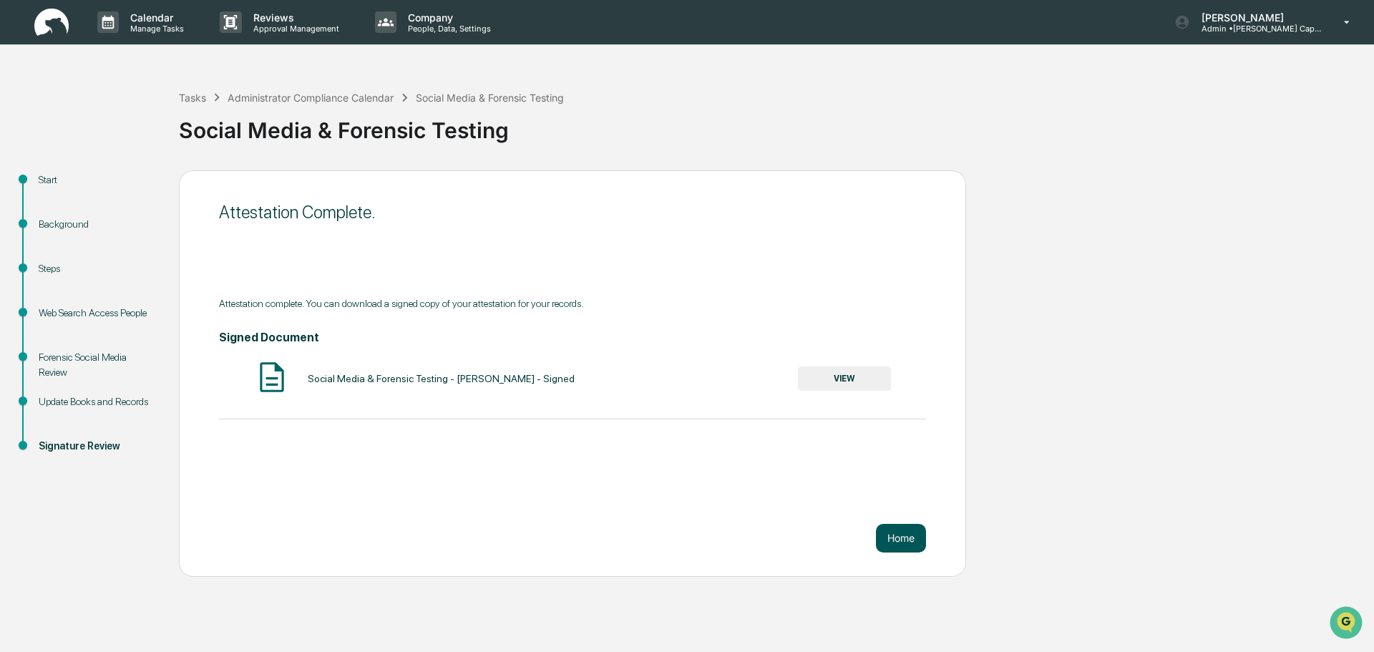
click at [892, 529] on button "Home" at bounding box center [901, 538] width 50 height 29
